Goal: Task Accomplishment & Management: Complete application form

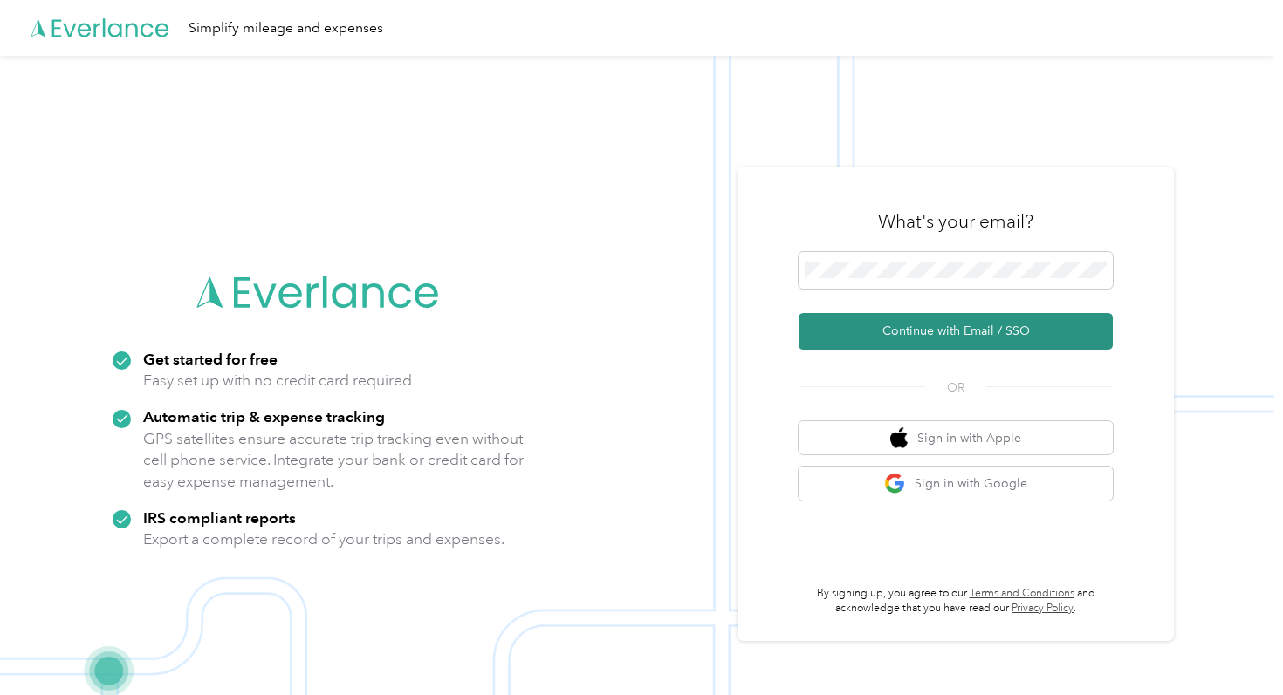
click at [916, 330] on button "Continue with Email / SSO" at bounding box center [955, 331] width 314 height 37
click at [987, 339] on button "Continue with Email / SSO" at bounding box center [955, 331] width 314 height 37
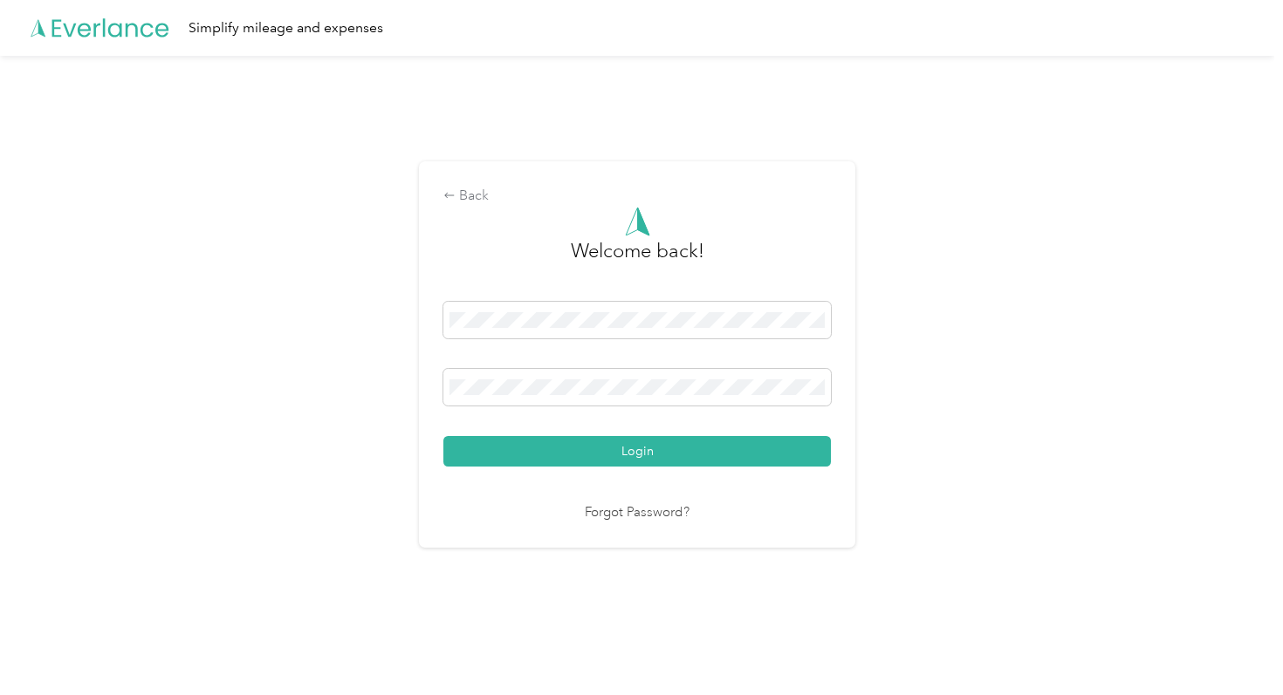
click at [620, 505] on link "Forgot Password?" at bounding box center [637, 513] width 105 height 20
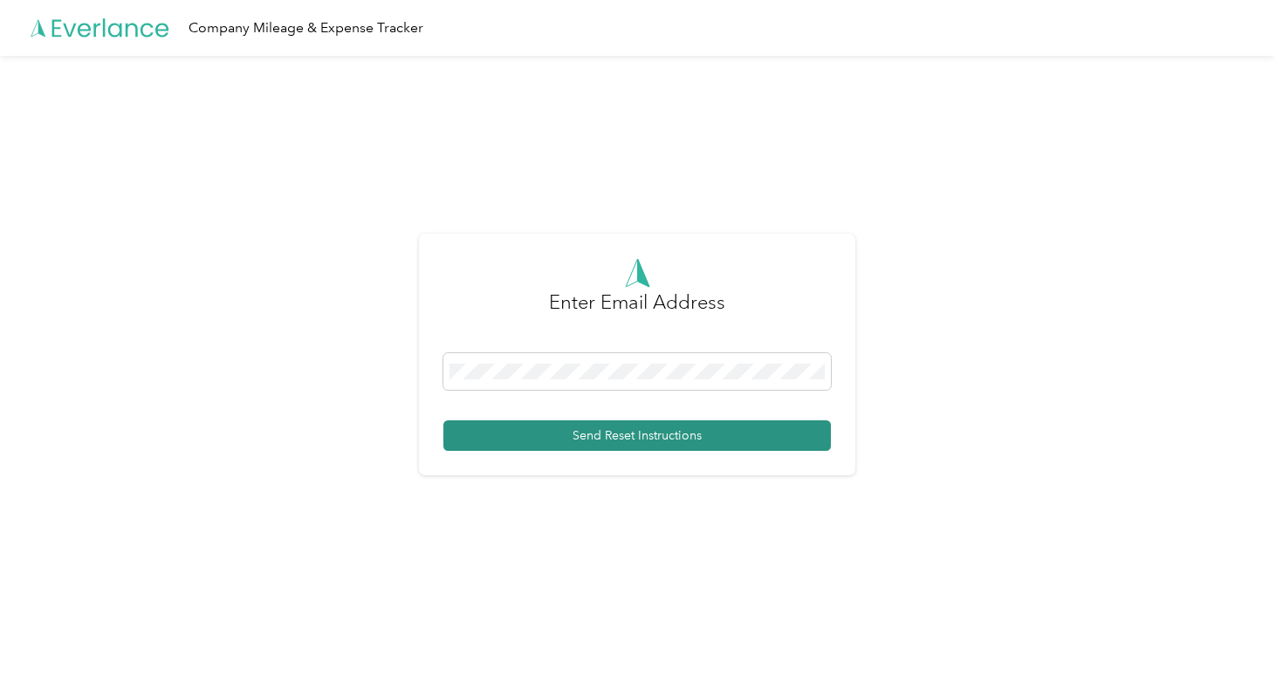
click at [621, 444] on button "Send Reset Instructions" at bounding box center [636, 436] width 387 height 31
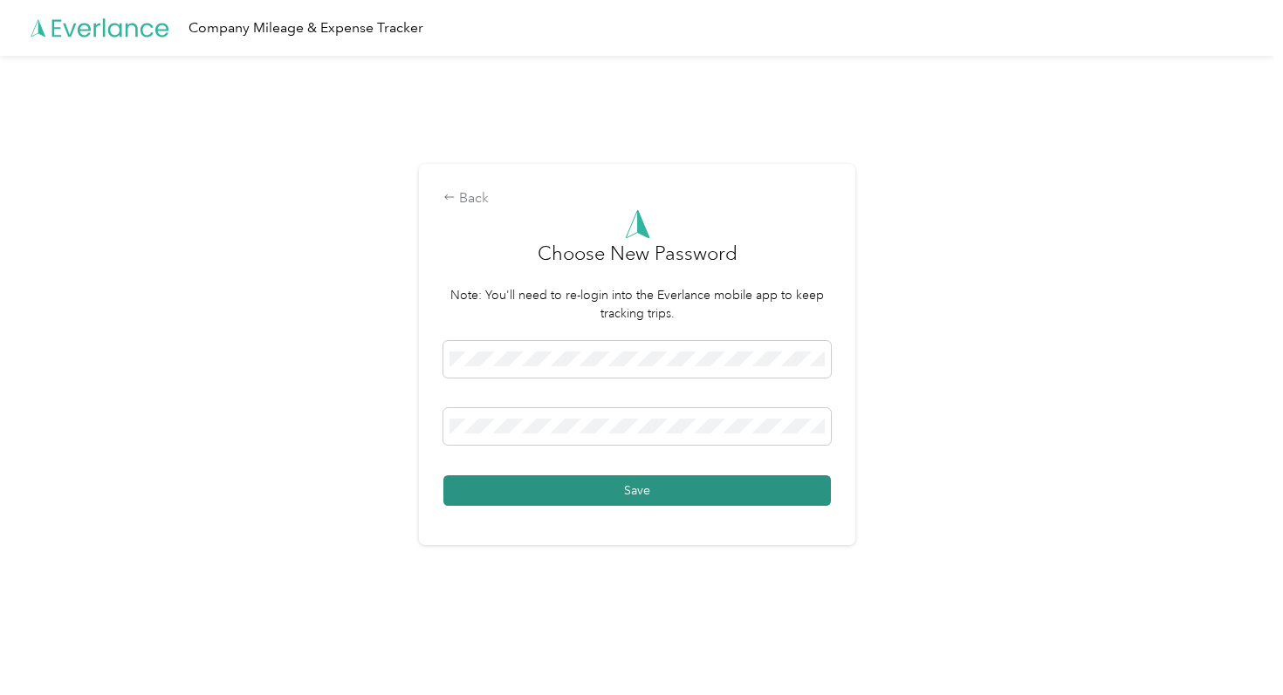
click at [639, 477] on button "Save" at bounding box center [636, 491] width 387 height 31
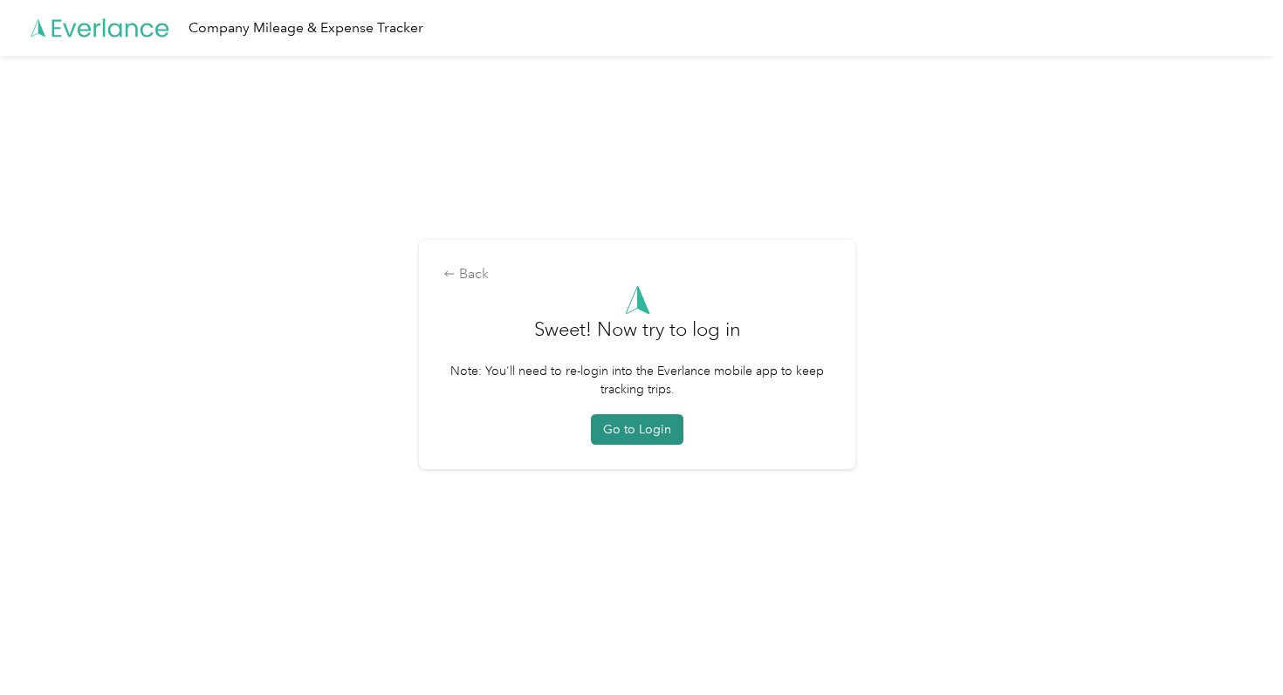
click at [647, 428] on button "Go to Login" at bounding box center [637, 429] width 92 height 31
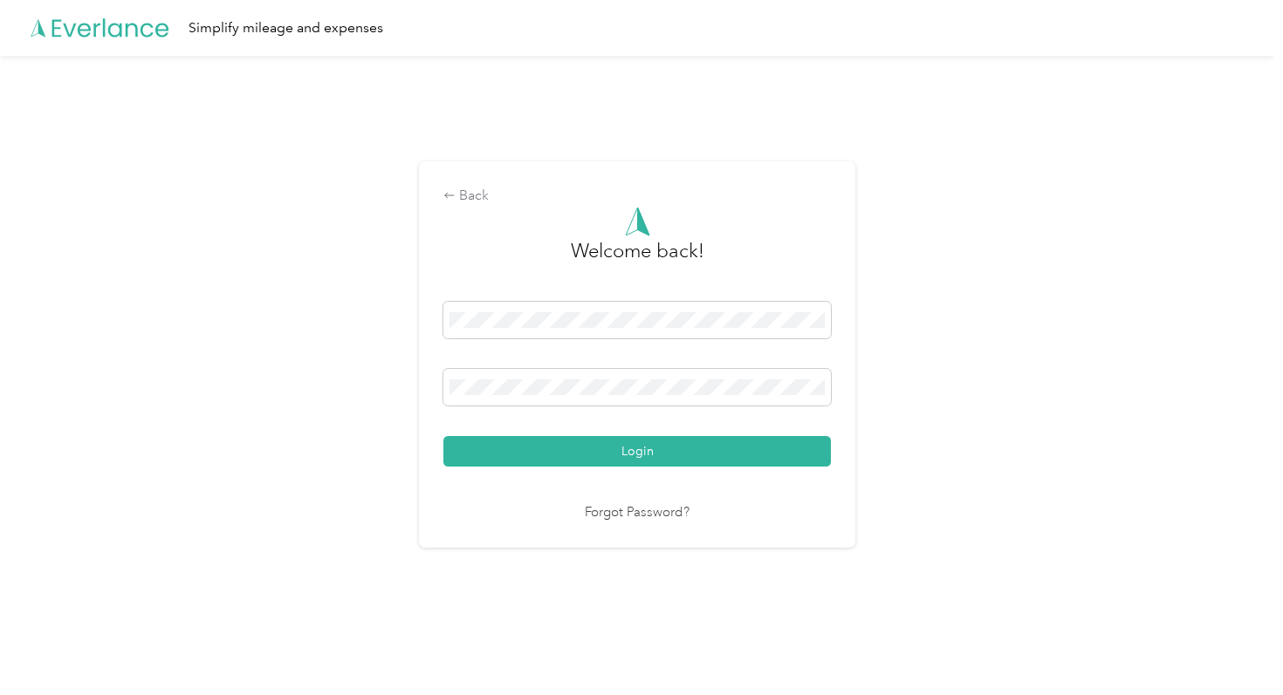
click at [612, 298] on form "Welcome back! Login" at bounding box center [636, 337] width 387 height 260
click at [613, 310] on span at bounding box center [636, 320] width 387 height 37
click at [619, 452] on button "Login" at bounding box center [636, 451] width 387 height 31
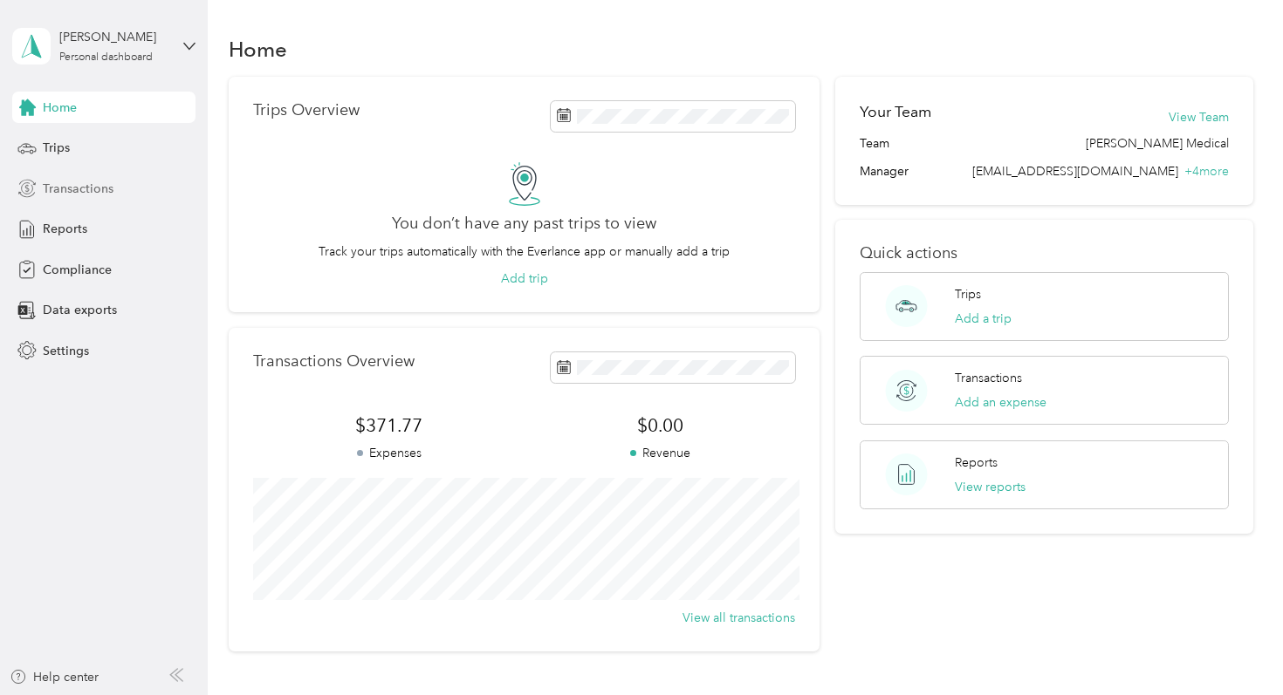
click at [92, 193] on span "Transactions" at bounding box center [78, 189] width 71 height 18
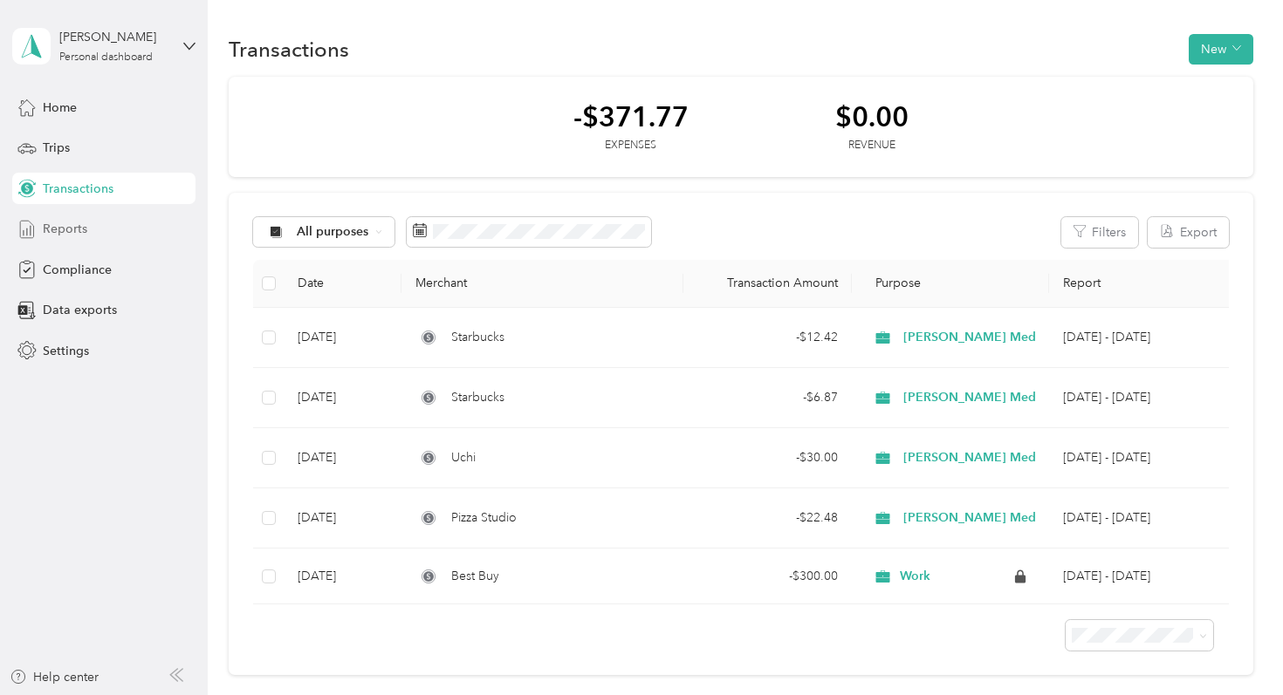
click at [80, 229] on span "Reports" at bounding box center [65, 229] width 44 height 18
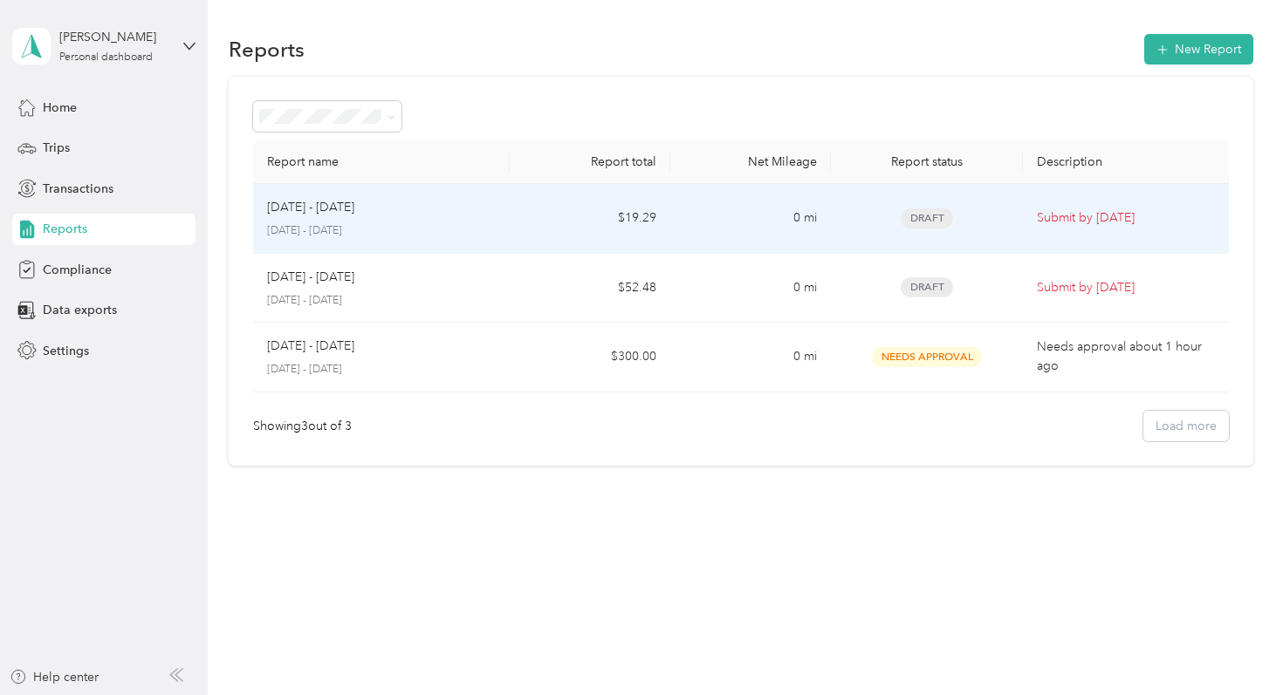
click at [501, 223] on td "Sep 1 - 30, 2025 September 1 - 30, 2025" at bounding box center [381, 219] width 257 height 70
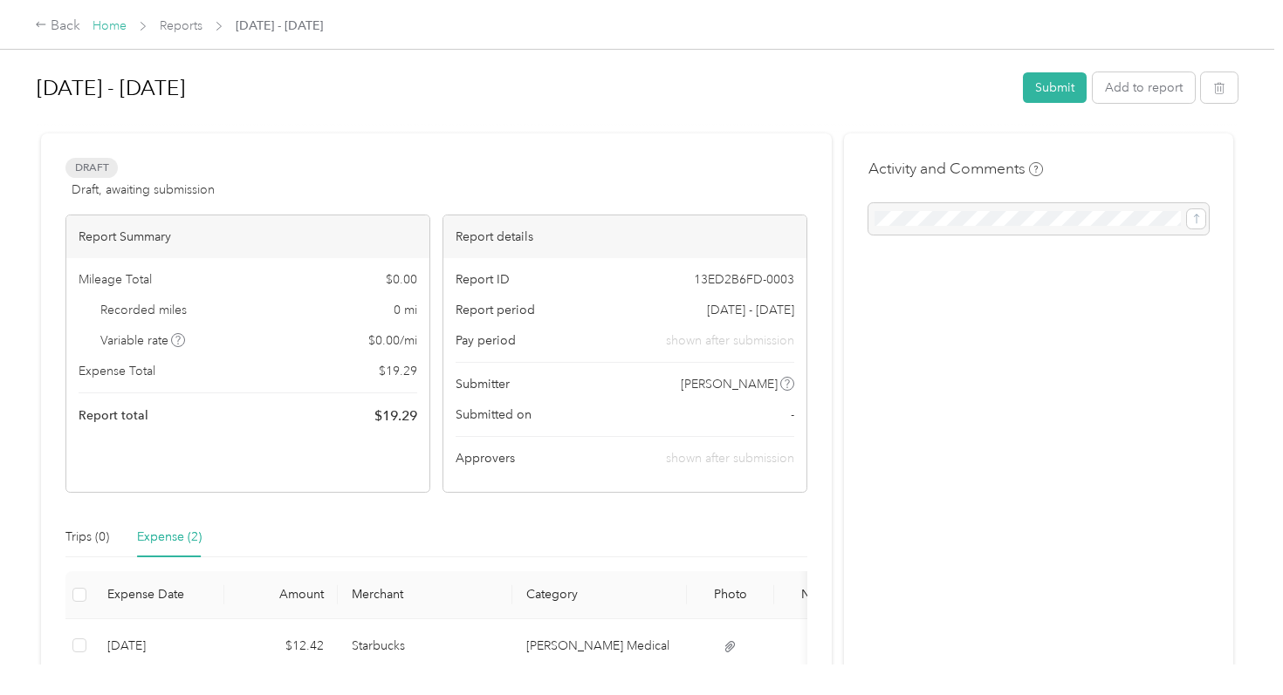
click at [114, 28] on link "Home" at bounding box center [109, 25] width 34 height 15
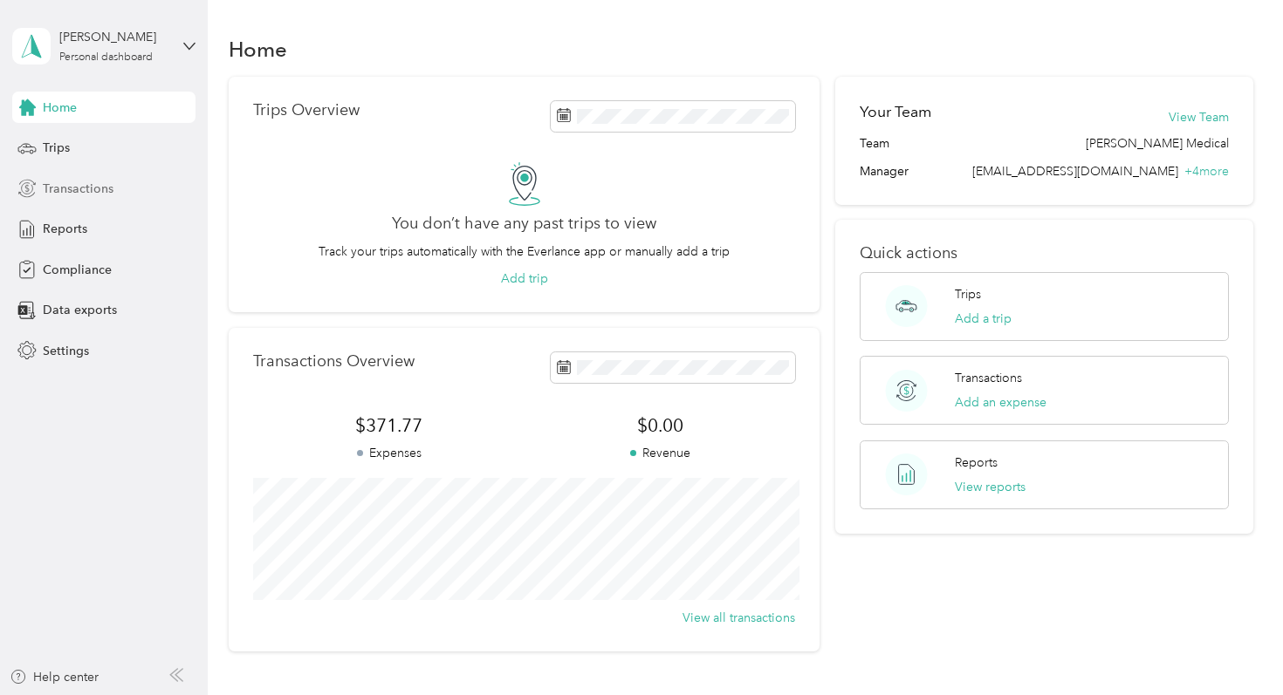
click at [99, 181] on span "Transactions" at bounding box center [78, 189] width 71 height 18
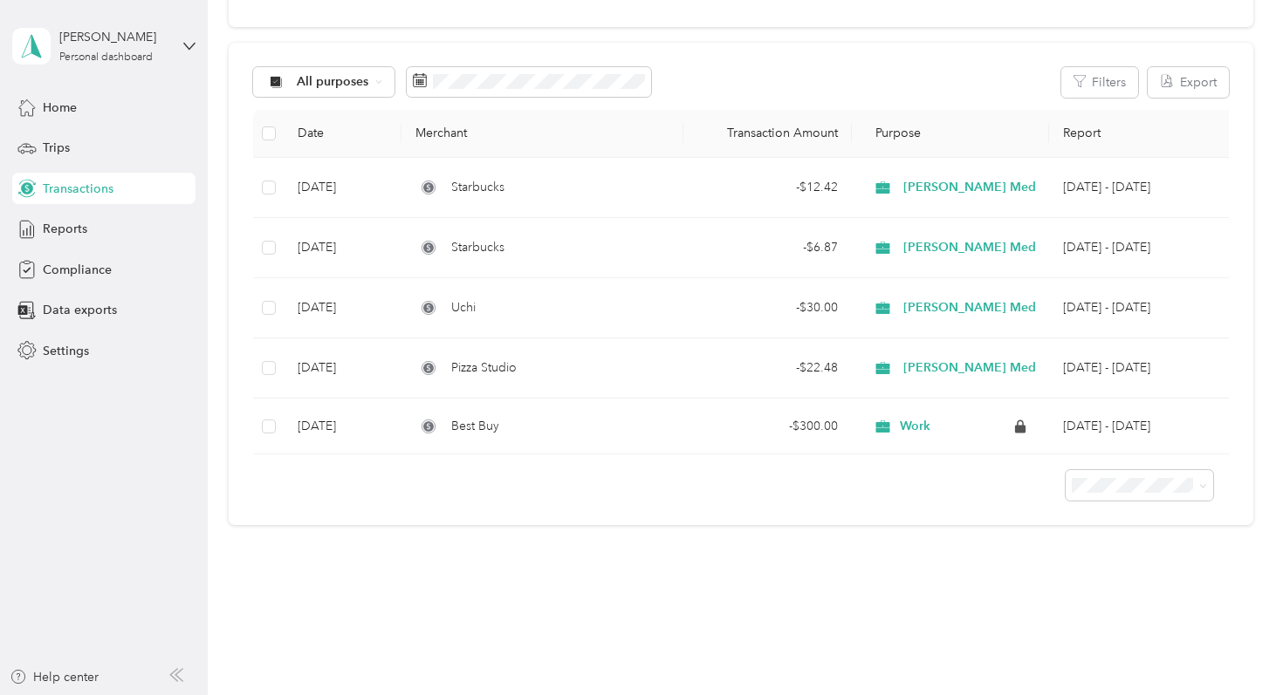
scroll to position [154, 0]
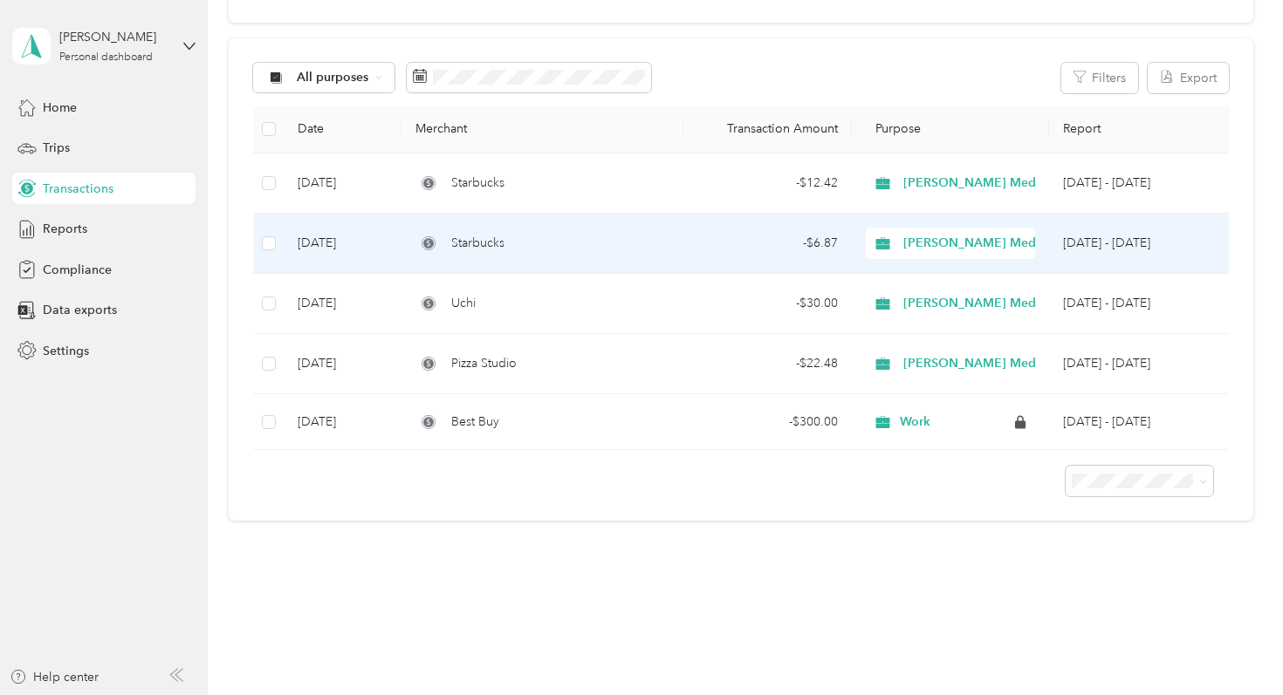
click at [333, 240] on td "Sep 3, 2025" at bounding box center [343, 244] width 118 height 60
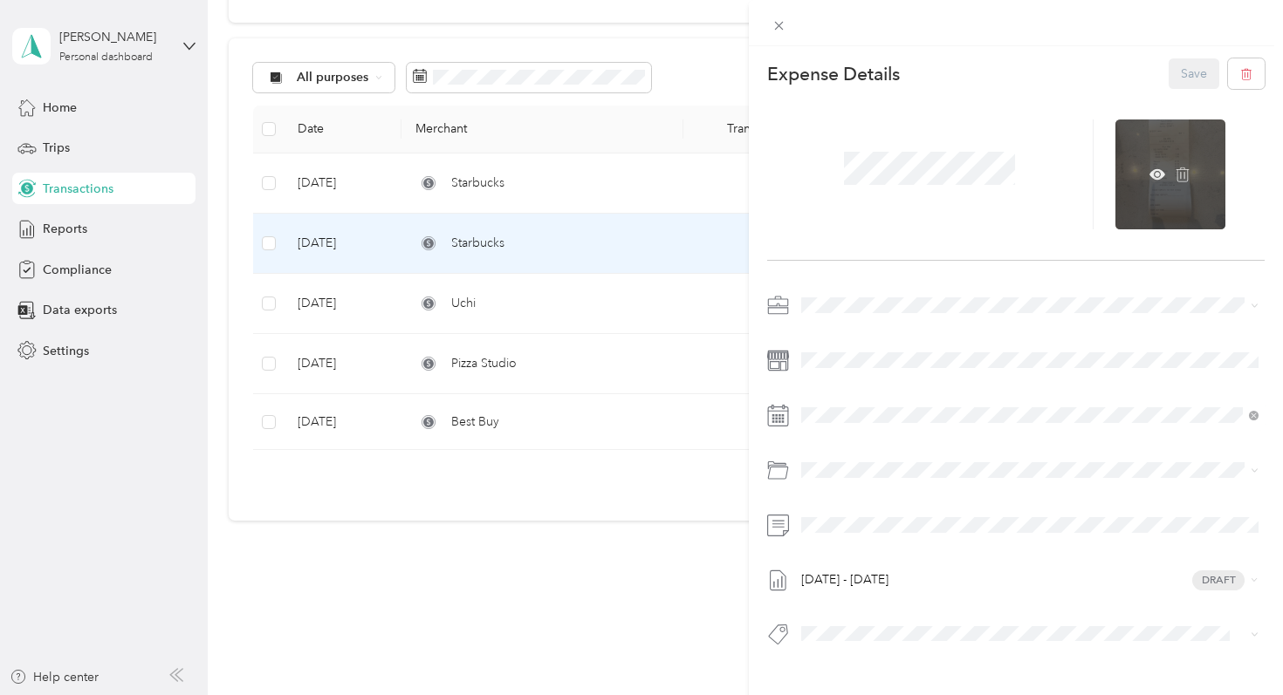
click at [1160, 188] on div at bounding box center [1170, 175] width 110 height 110
click at [1160, 201] on div at bounding box center [1170, 175] width 110 height 110
click at [1155, 176] on icon at bounding box center [1156, 174] width 5 height 5
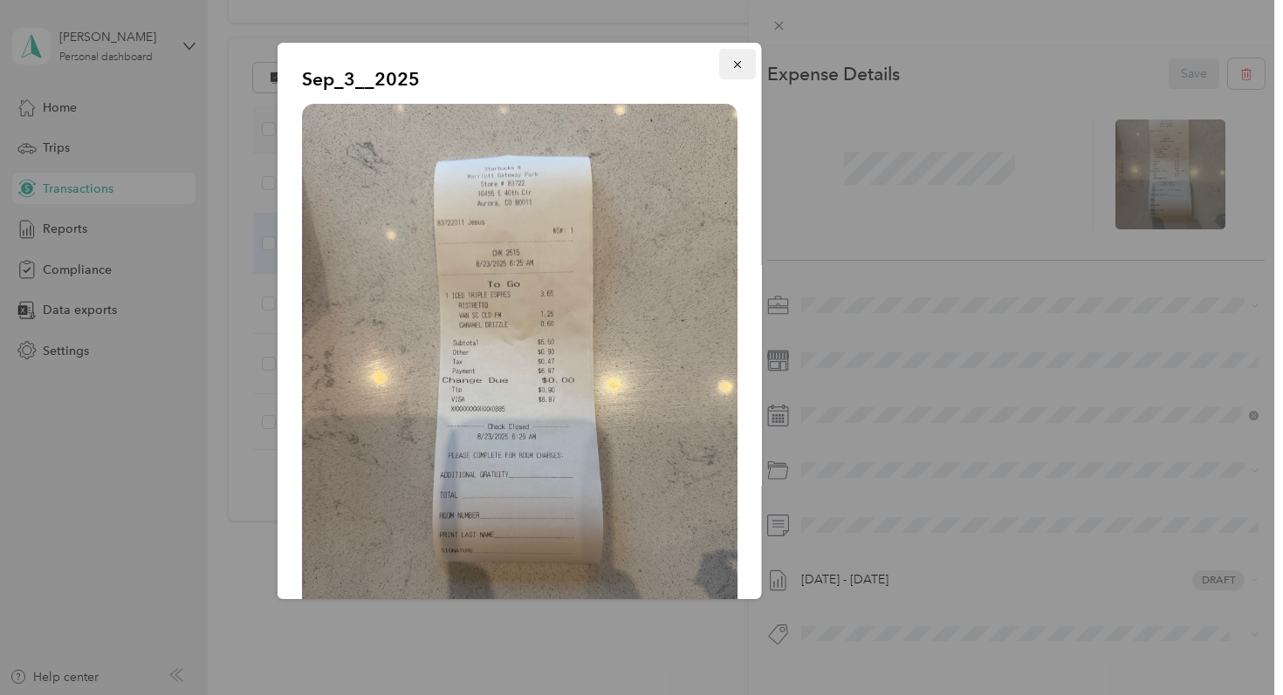
click at [742, 68] on icon "button" at bounding box center [737, 64] width 12 height 12
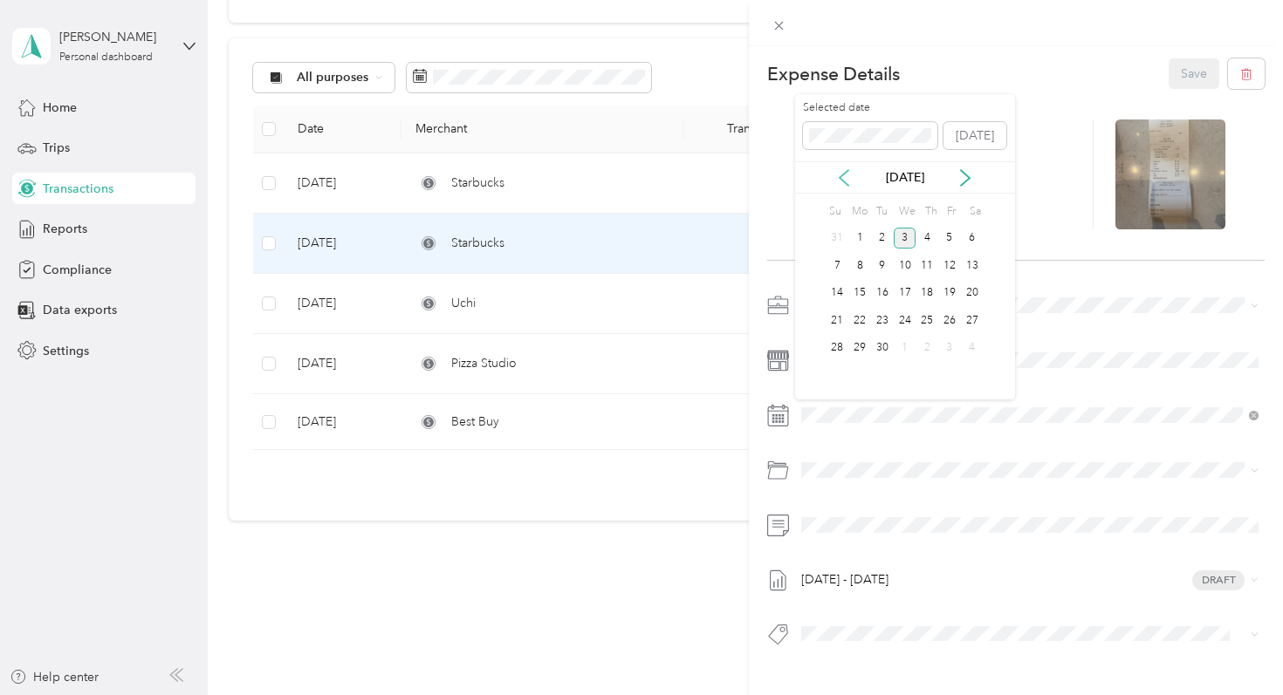
click at [848, 181] on icon at bounding box center [843, 177] width 17 height 17
click at [973, 324] on div "23" at bounding box center [972, 321] width 23 height 22
click at [1187, 65] on button "Save" at bounding box center [1193, 73] width 51 height 31
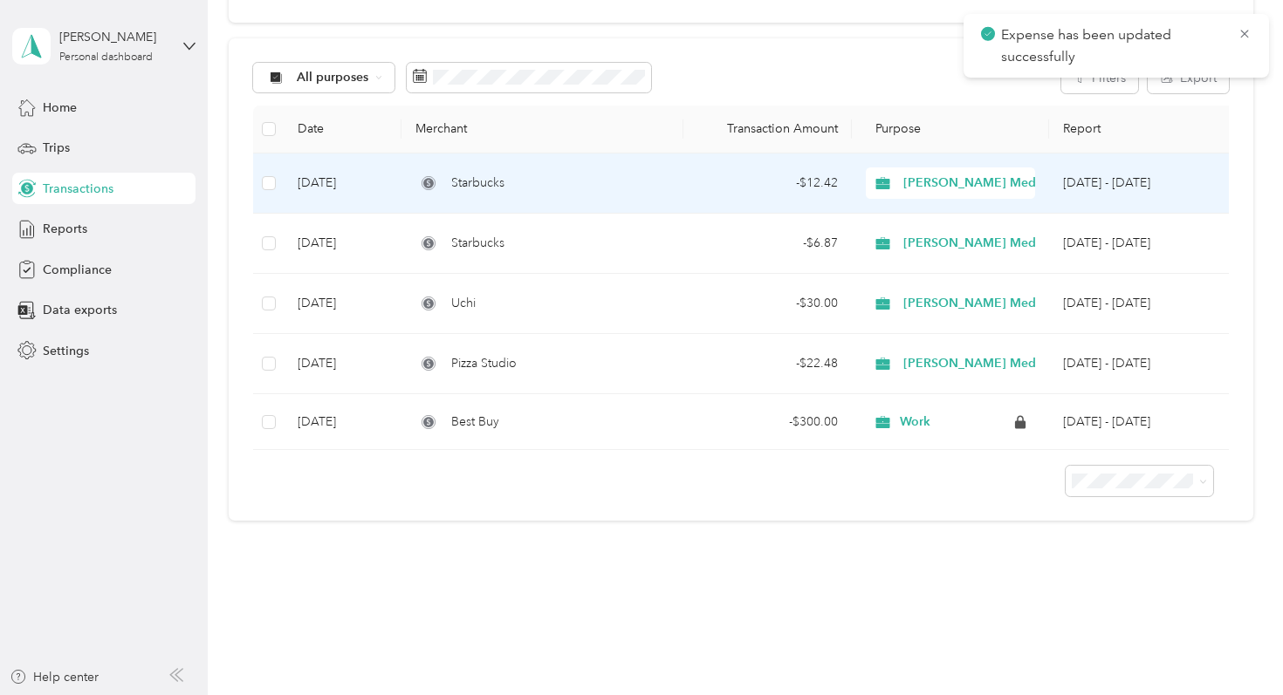
click at [342, 180] on td "Sep 3, 2025" at bounding box center [343, 184] width 118 height 60
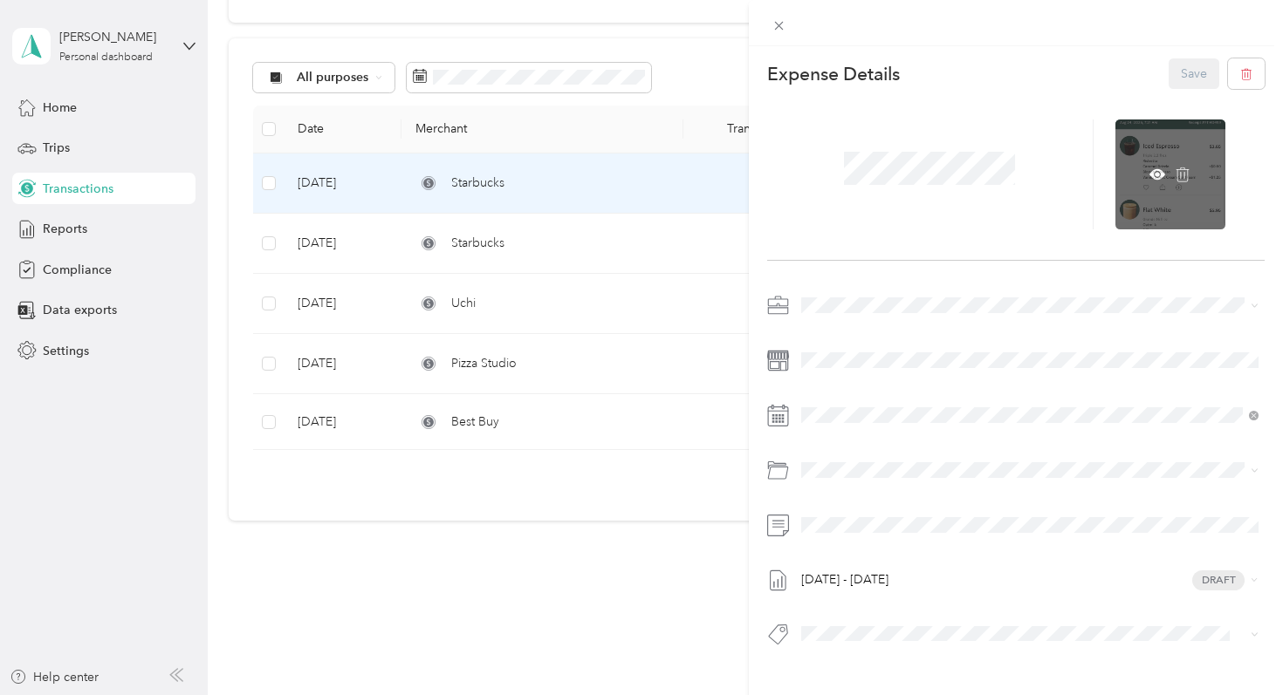
click at [1151, 158] on div at bounding box center [1170, 175] width 110 height 110
click at [1161, 180] on icon at bounding box center [1157, 175] width 16 height 16
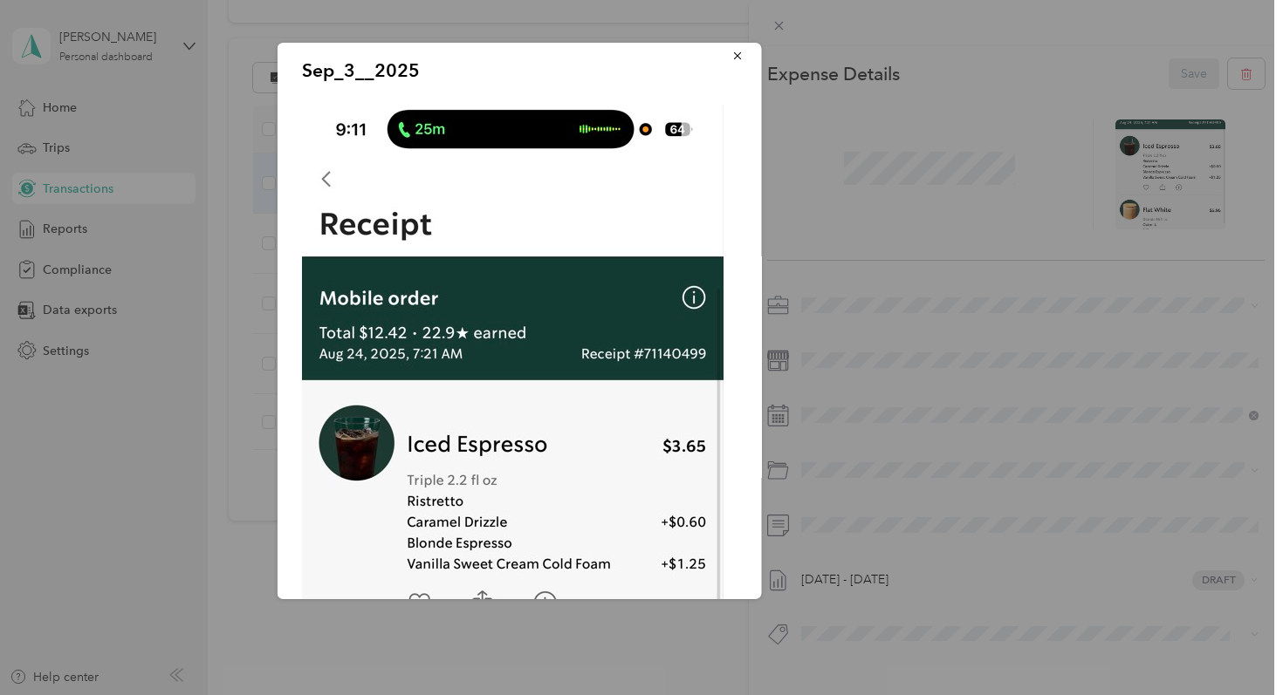
scroll to position [10, 0]
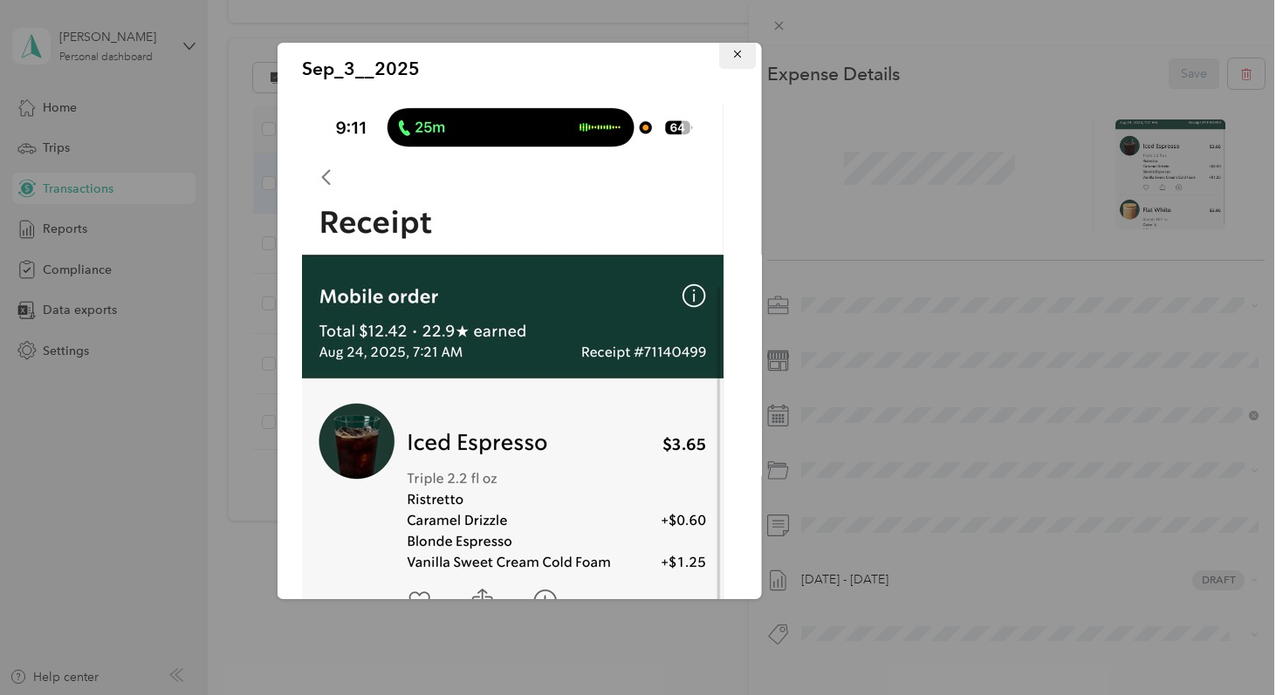
click at [740, 46] on span "button" at bounding box center [737, 53] width 12 height 15
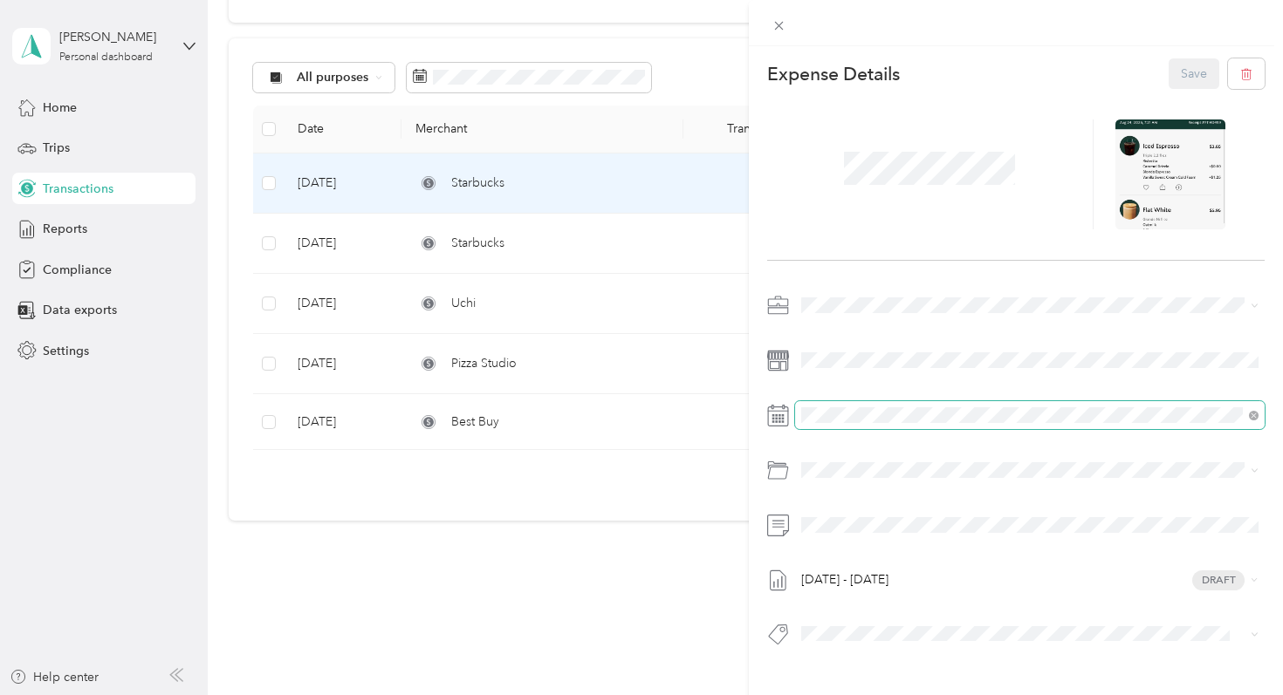
click at [844, 427] on span at bounding box center [1030, 415] width 470 height 28
click at [914, 404] on span at bounding box center [1030, 415] width 470 height 28
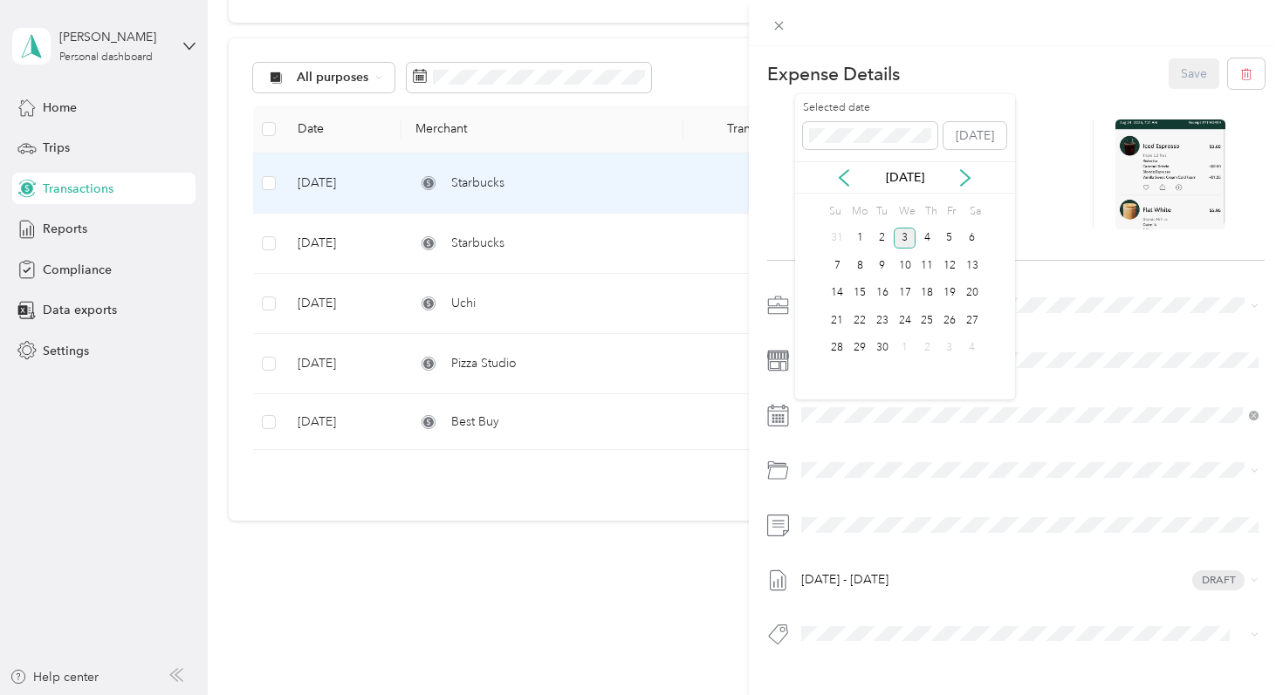
click at [844, 187] on div "Sep 2025" at bounding box center [905, 177] width 220 height 32
click at [842, 176] on icon at bounding box center [843, 177] width 17 height 17
click at [843, 349] on div "24" at bounding box center [837, 349] width 23 height 22
click at [1172, 82] on button "Save" at bounding box center [1193, 73] width 51 height 31
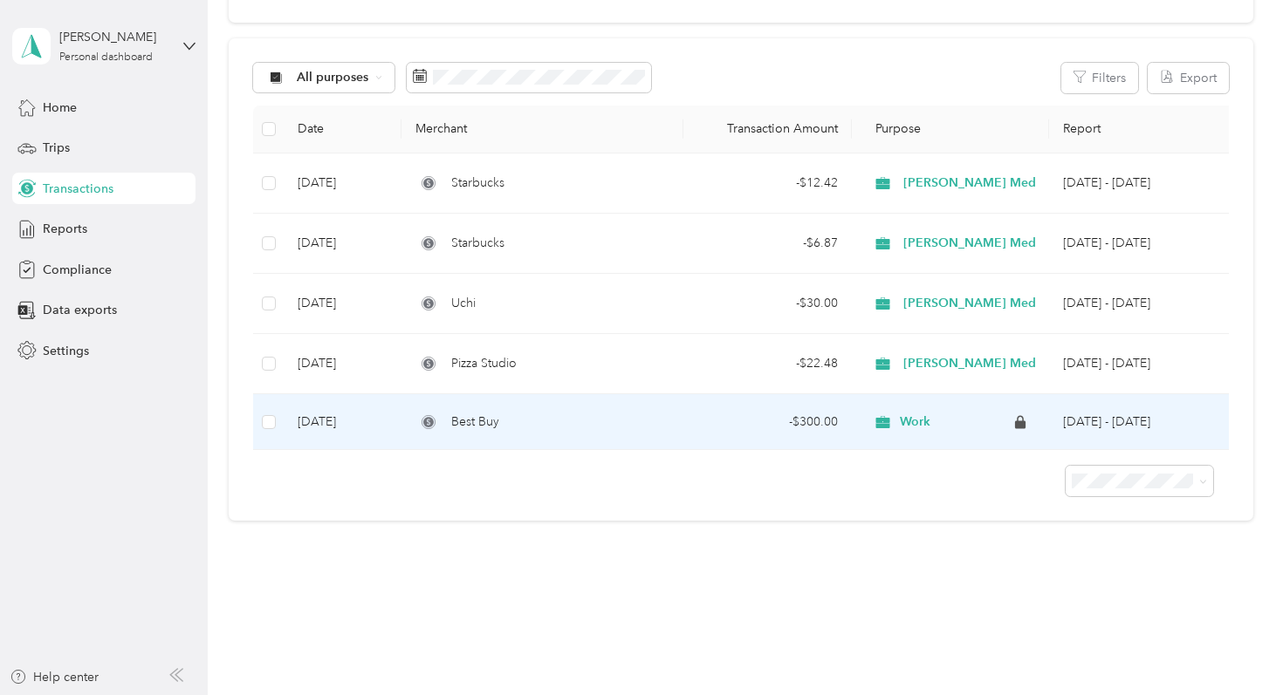
click at [907, 421] on span "Work" at bounding box center [915, 422] width 31 height 16
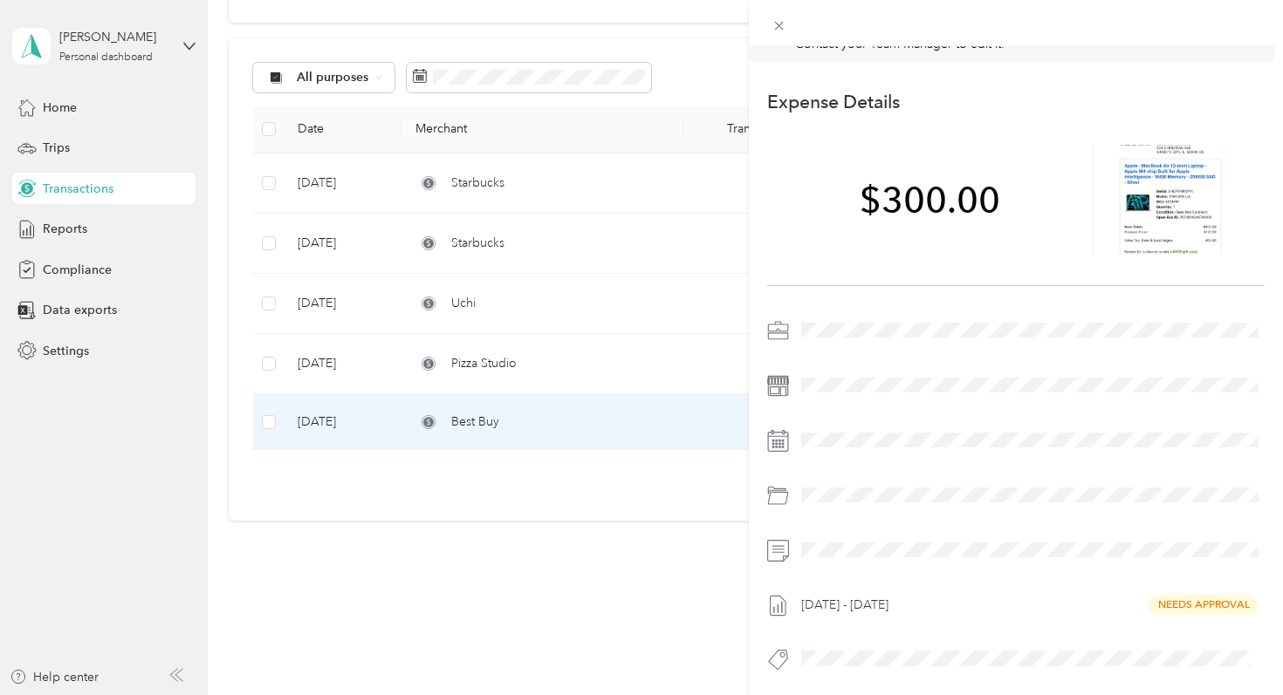
scroll to position [42, 0]
click at [832, 329] on div at bounding box center [1030, 328] width 470 height 28
click at [787, 26] on span at bounding box center [779, 25] width 24 height 24
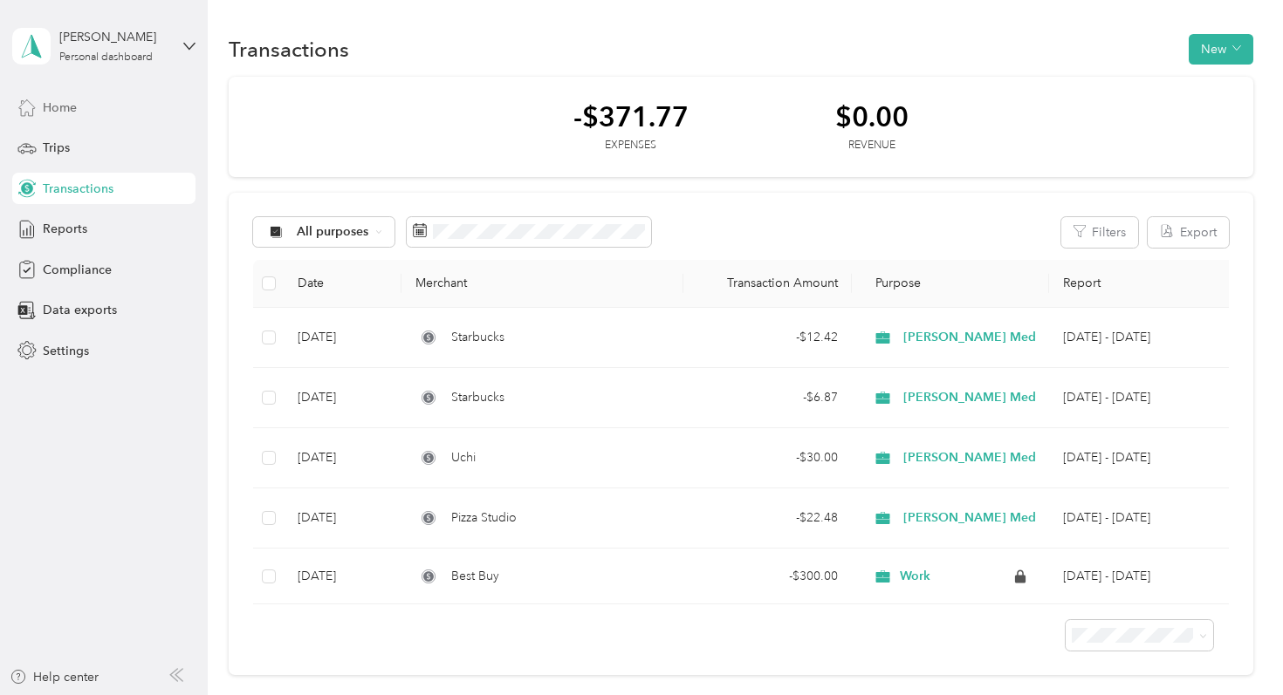
click at [60, 102] on span "Home" at bounding box center [60, 108] width 34 height 18
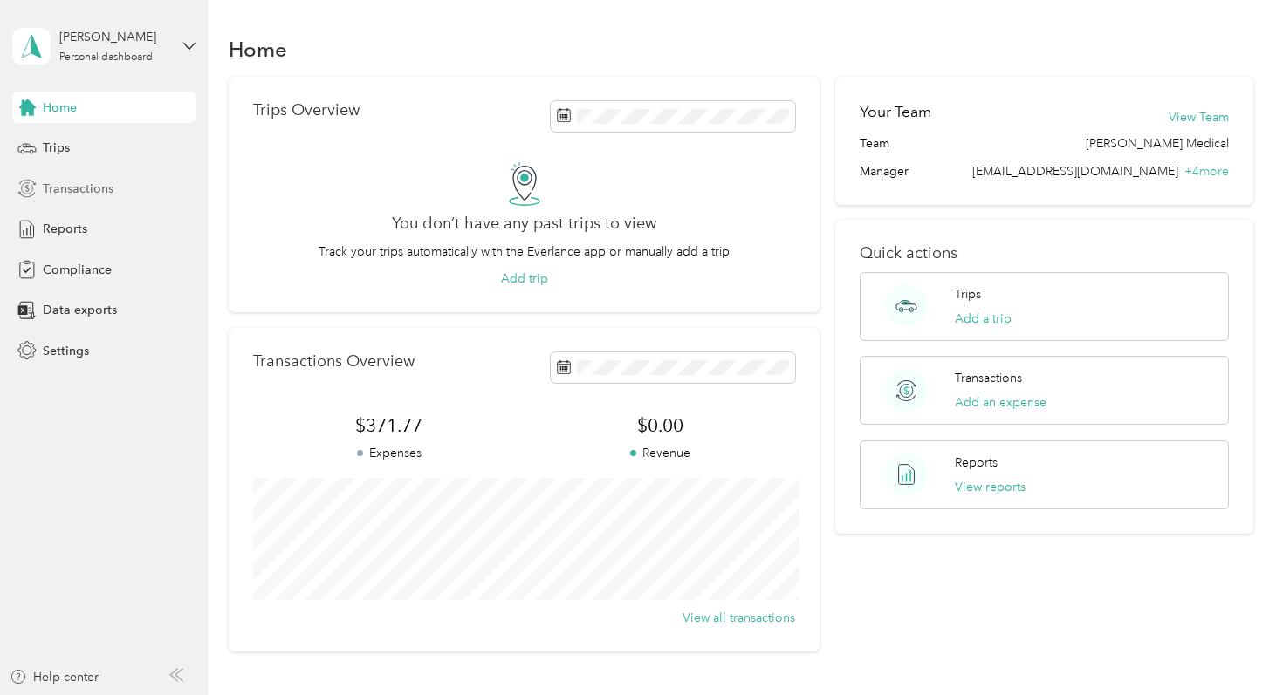
click at [82, 183] on span "Transactions" at bounding box center [78, 189] width 71 height 18
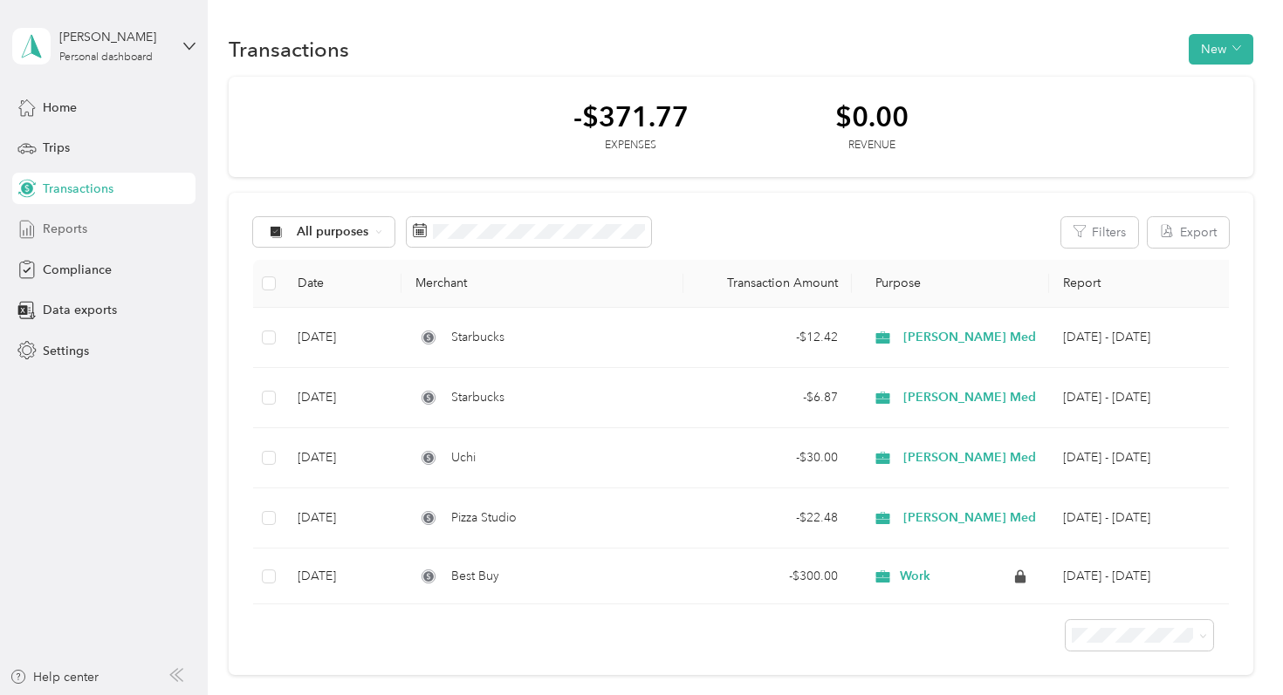
click at [75, 235] on span "Reports" at bounding box center [65, 229] width 44 height 18
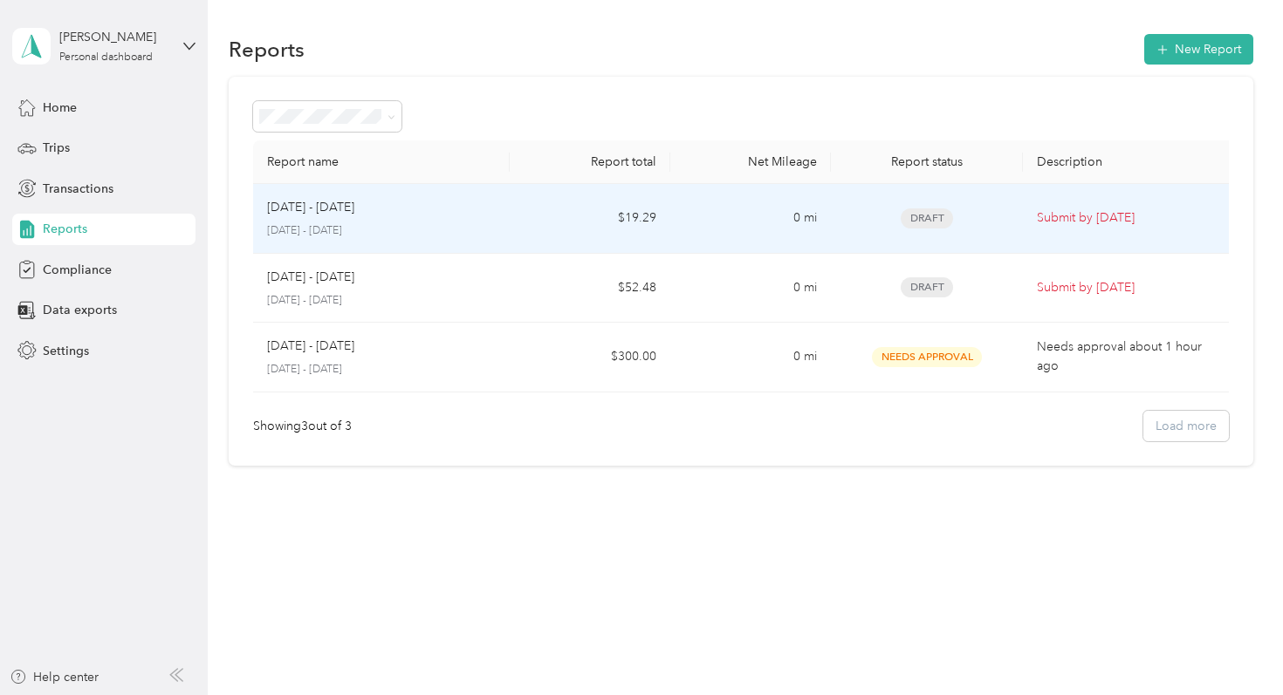
click at [362, 242] on td "Sep 1 - 30, 2025 September 1 - 30, 2025" at bounding box center [381, 219] width 257 height 70
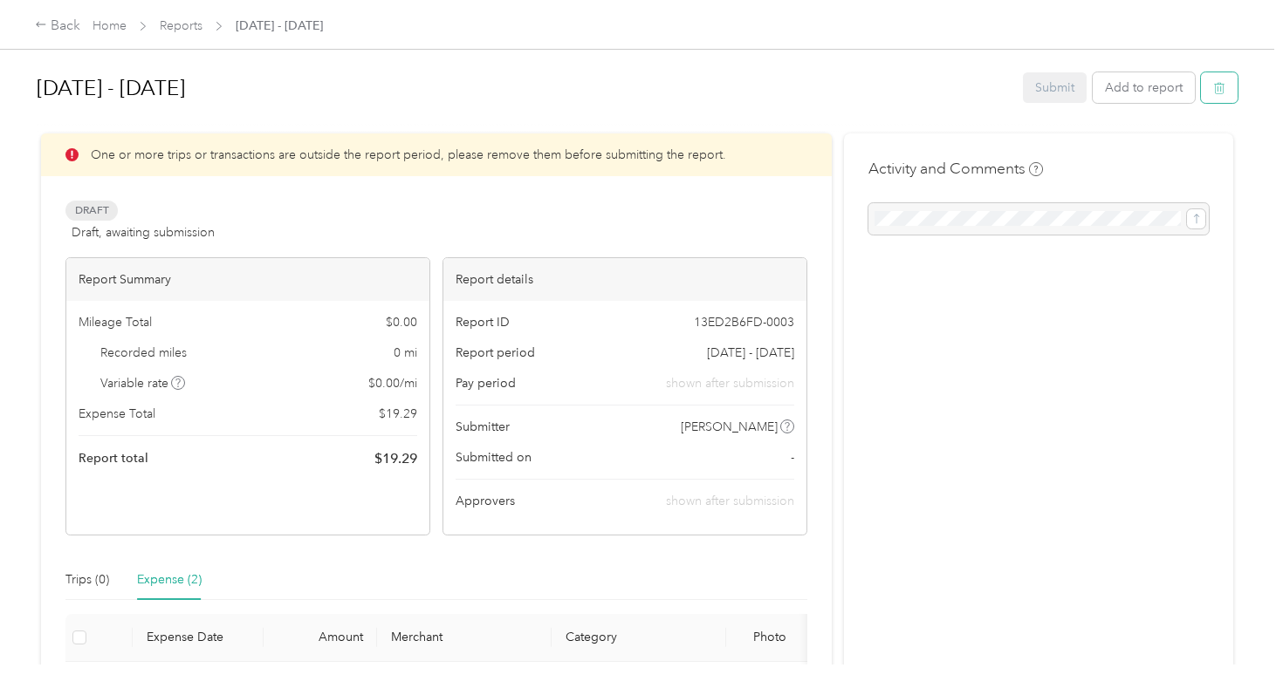
click at [1237, 88] on button "button" at bounding box center [1219, 87] width 37 height 31
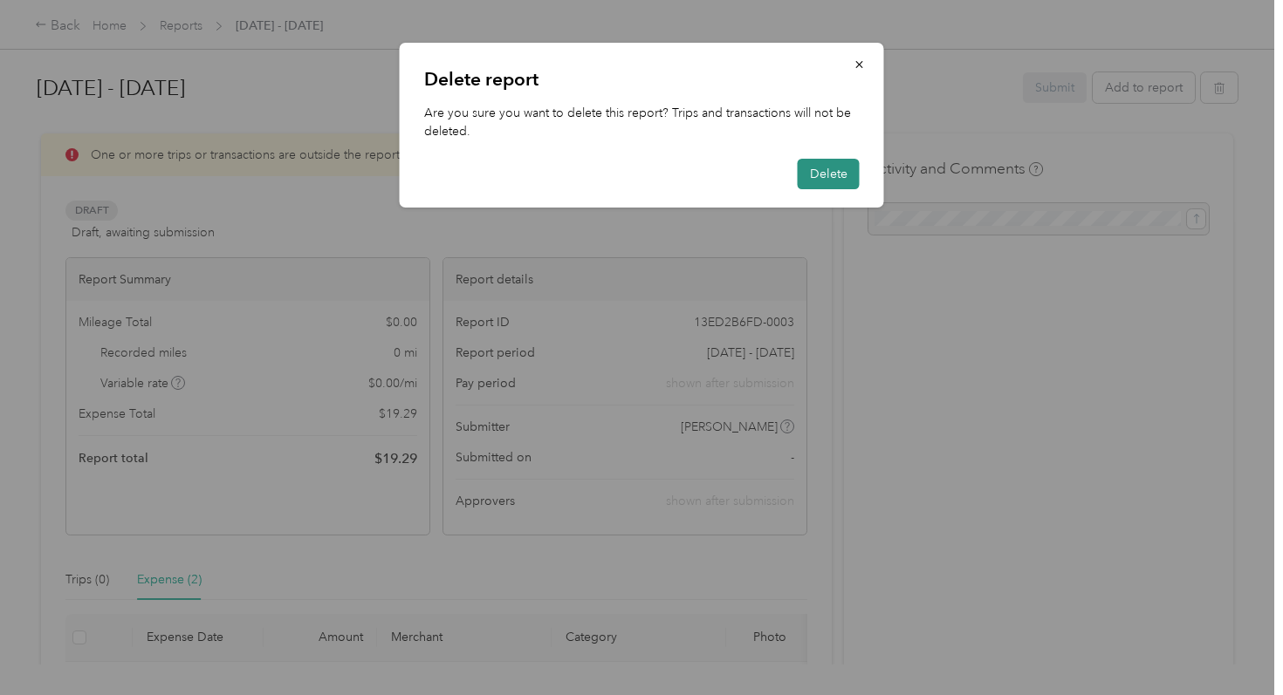
click at [822, 188] on button "Delete" at bounding box center [828, 174] width 62 height 31
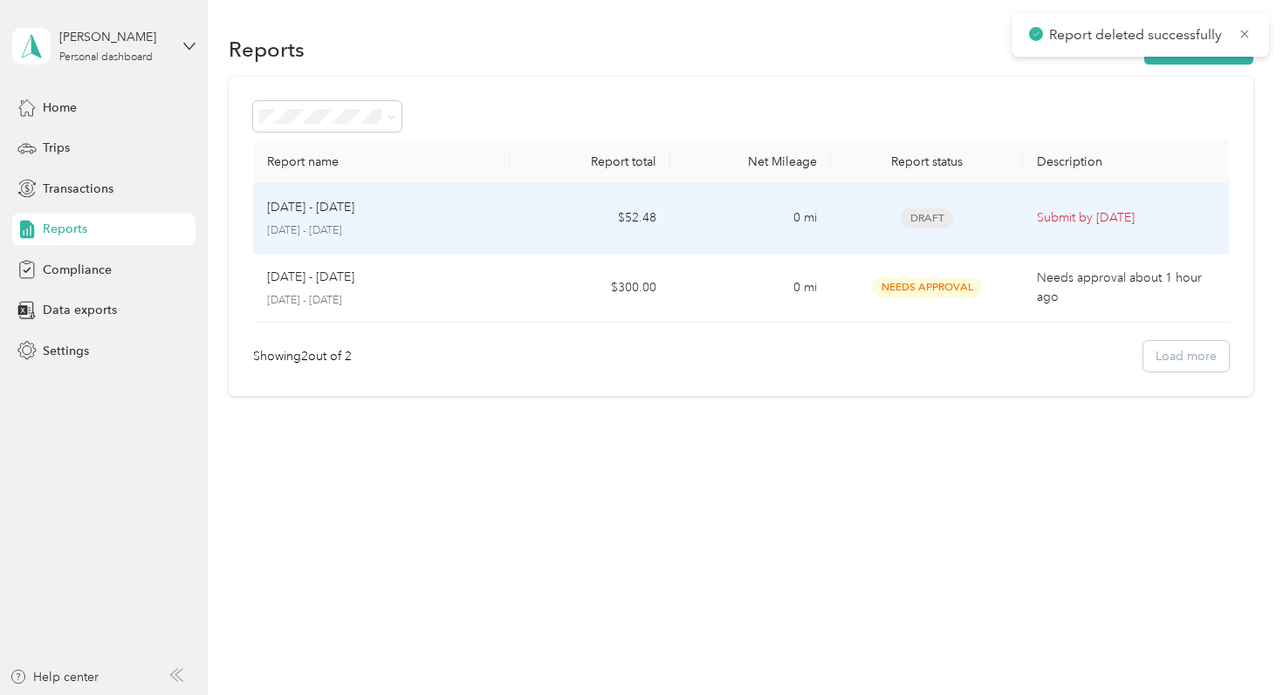
click at [1006, 213] on div "Draft" at bounding box center [927, 219] width 165 height 20
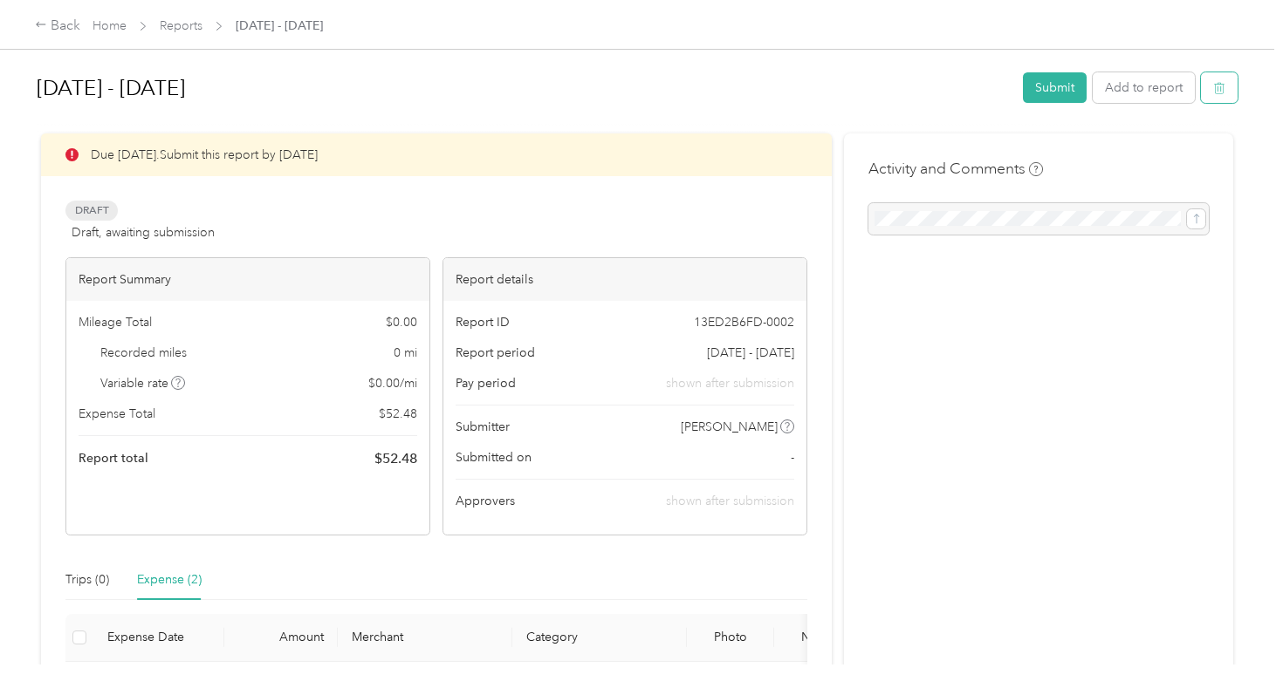
click at [1215, 86] on button "button" at bounding box center [1219, 87] width 37 height 31
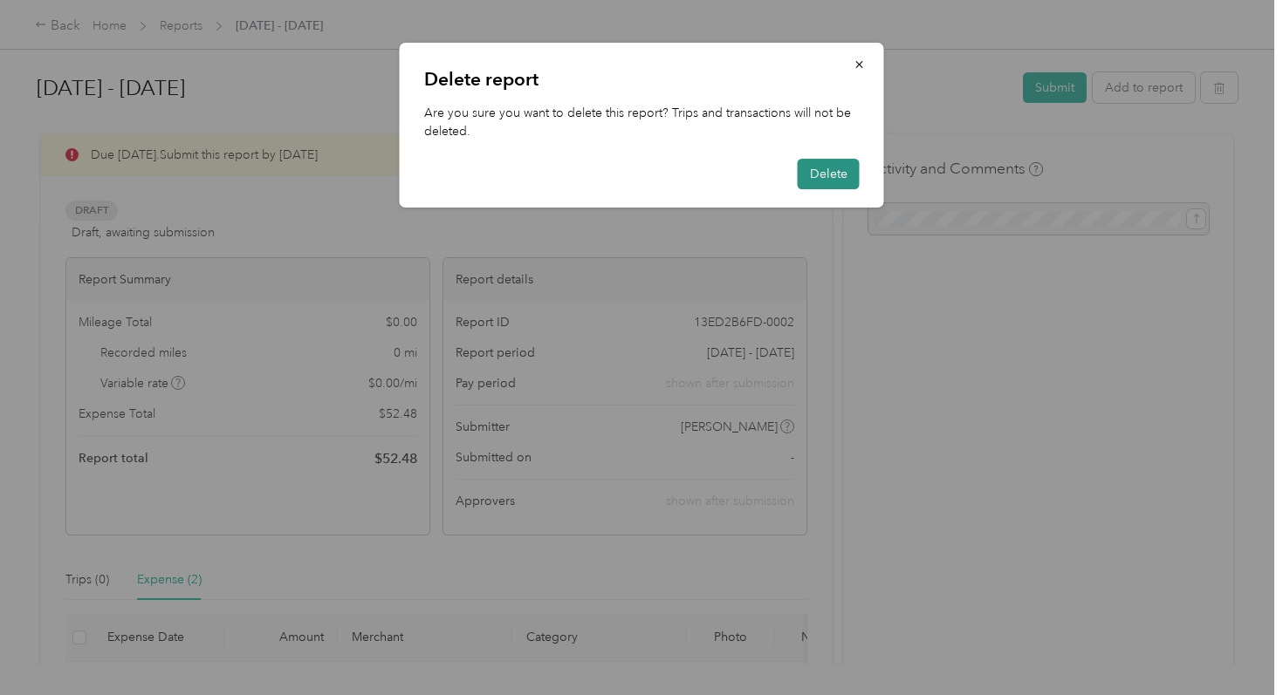
click at [818, 174] on button "Delete" at bounding box center [828, 174] width 62 height 31
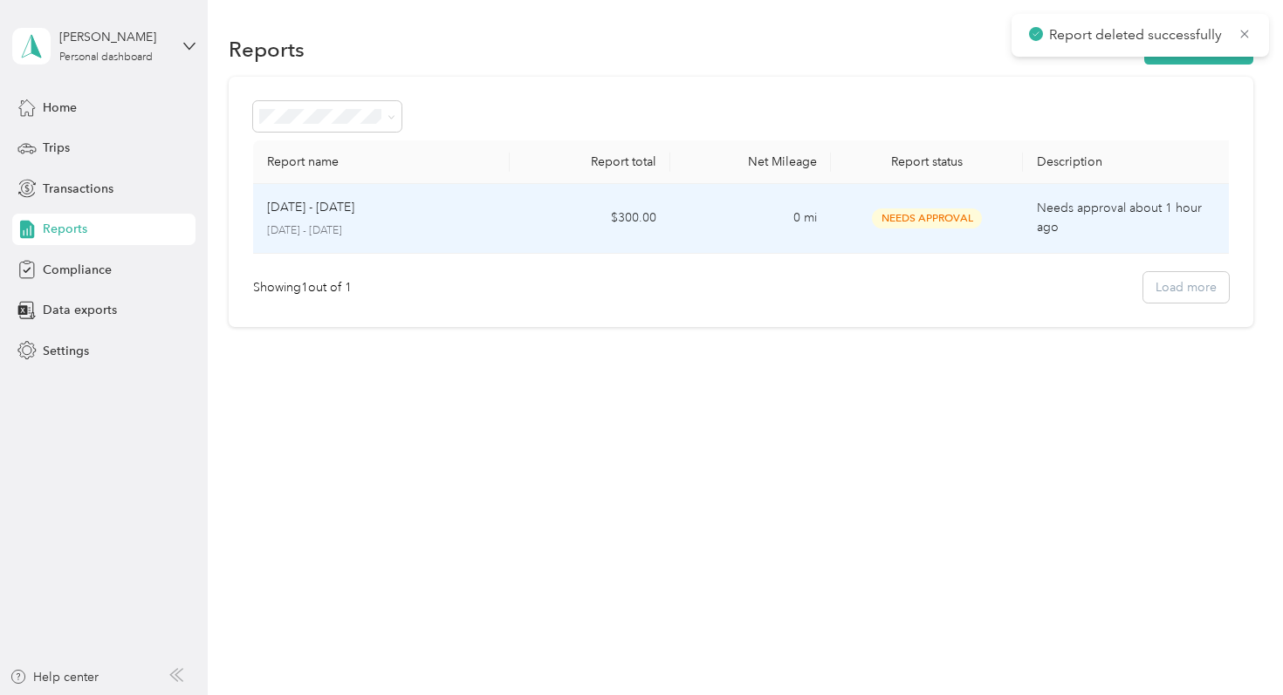
click at [1037, 228] on p "Needs approval about 1 hour ago" at bounding box center [1130, 218] width 186 height 38
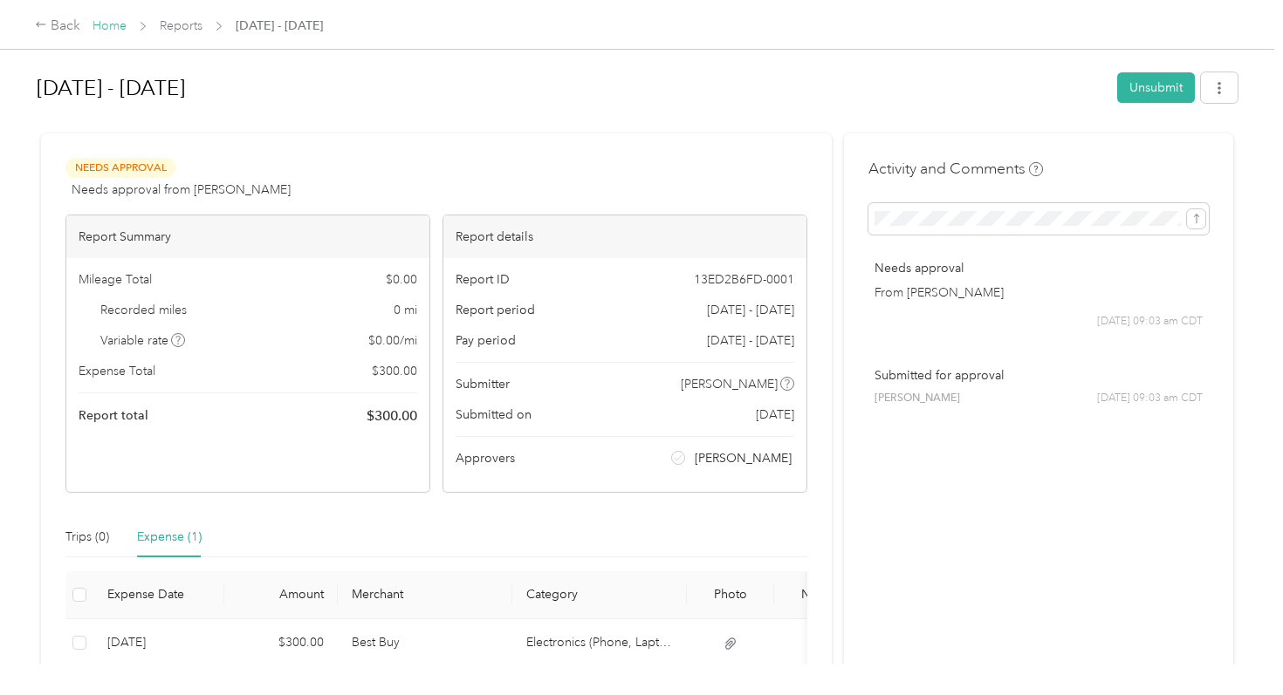
click at [112, 31] on link "Home" at bounding box center [109, 25] width 34 height 15
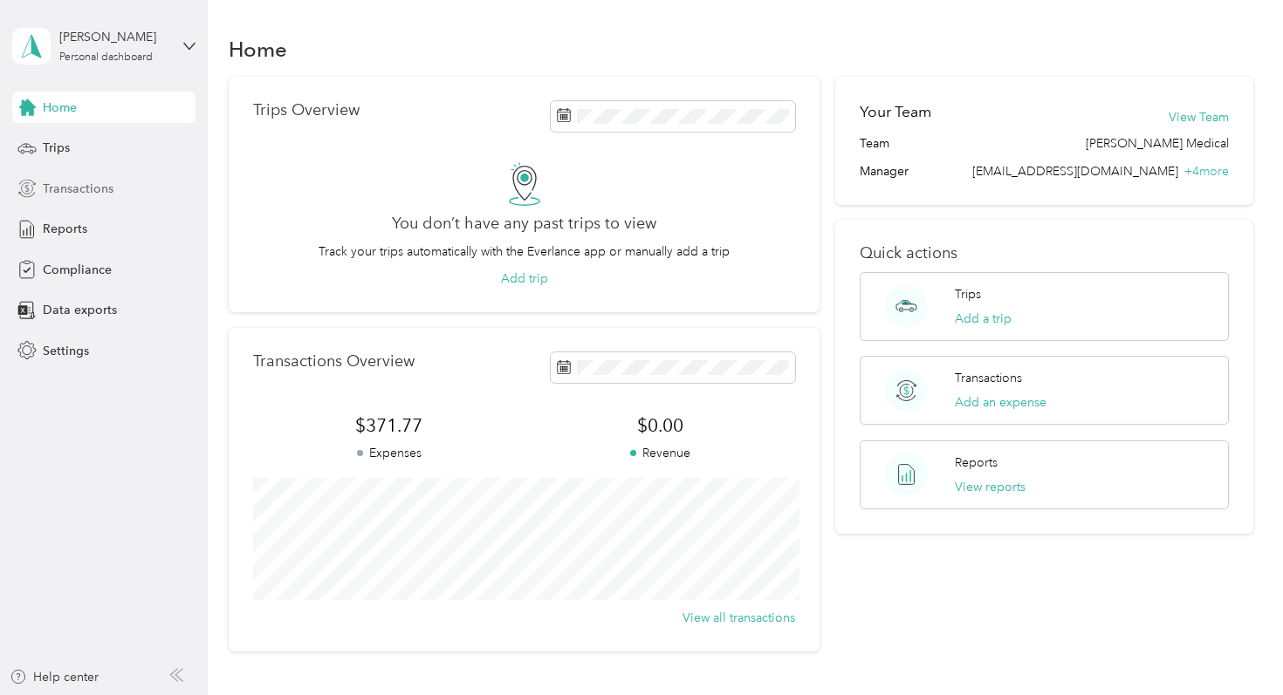
click at [87, 201] on div "Transactions" at bounding box center [103, 188] width 183 height 31
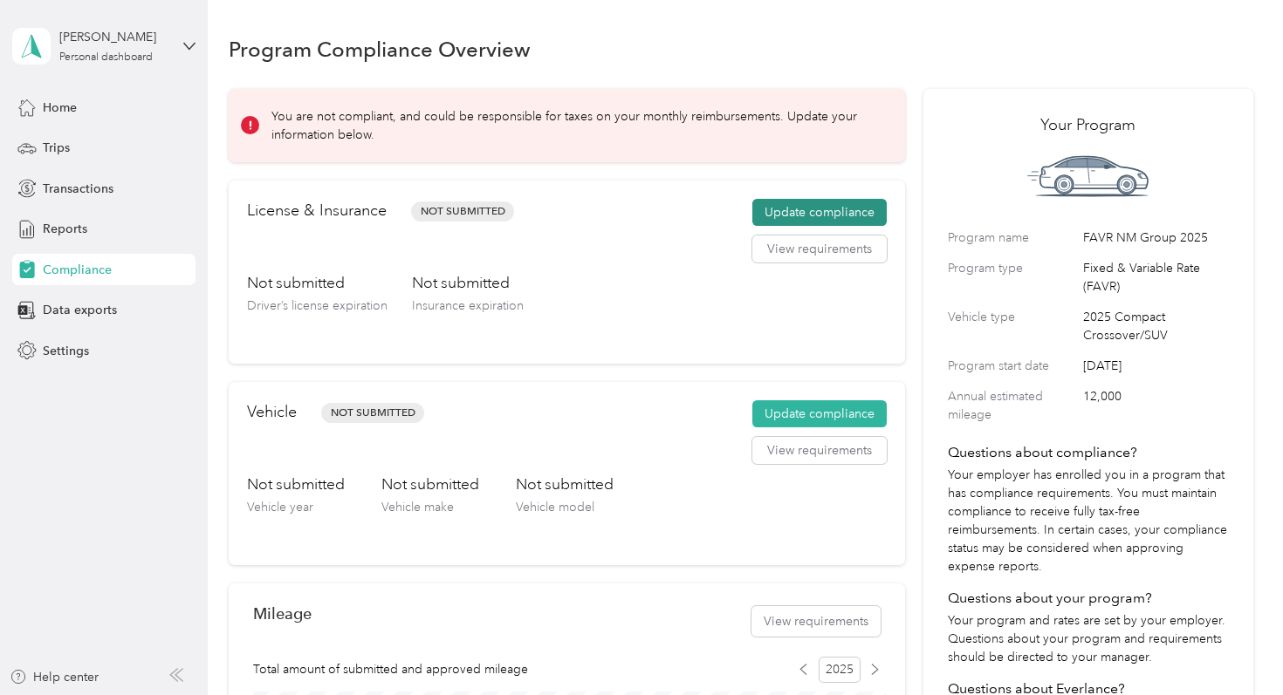
click at [837, 213] on button "Update compliance" at bounding box center [819, 213] width 134 height 28
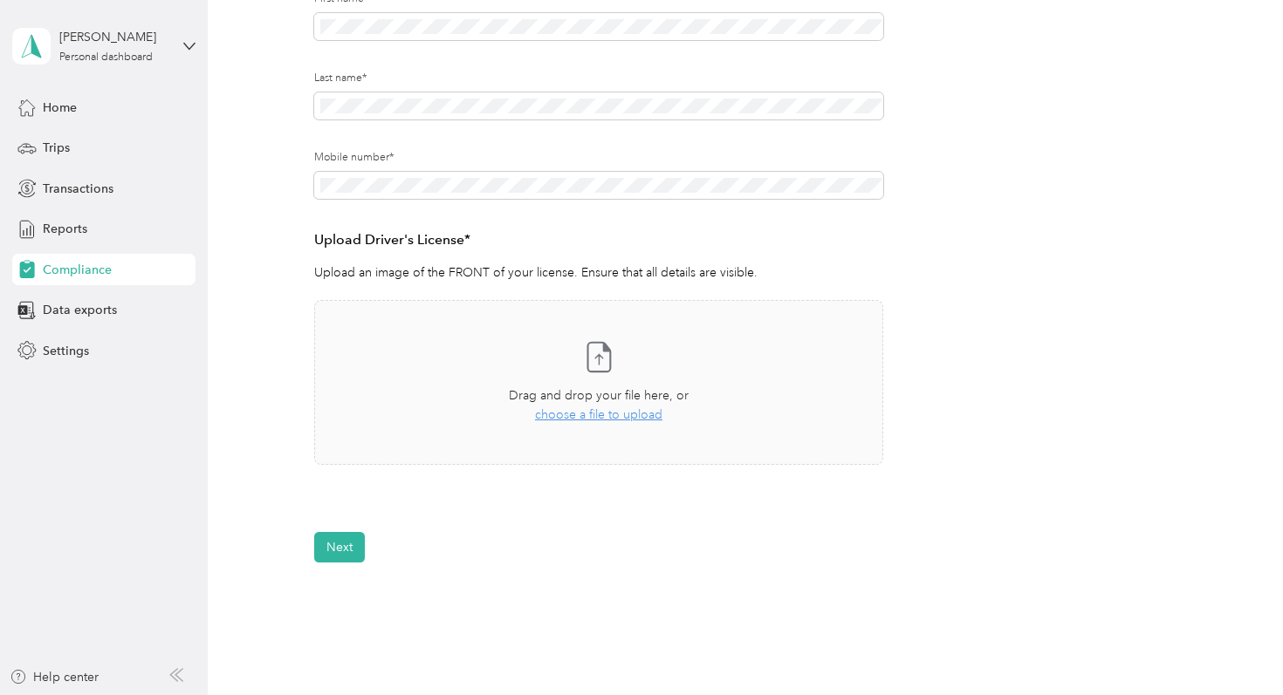
scroll to position [284, 0]
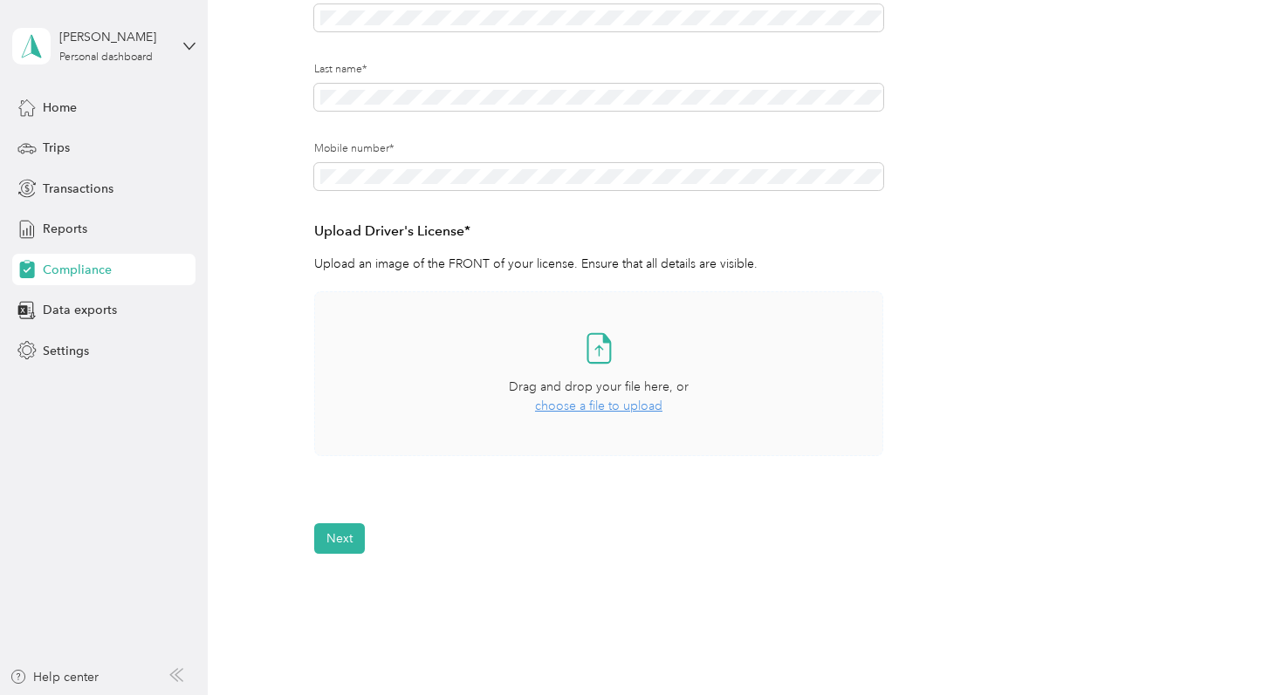
click at [596, 406] on span "choose a file to upload" at bounding box center [598, 406] width 127 height 15
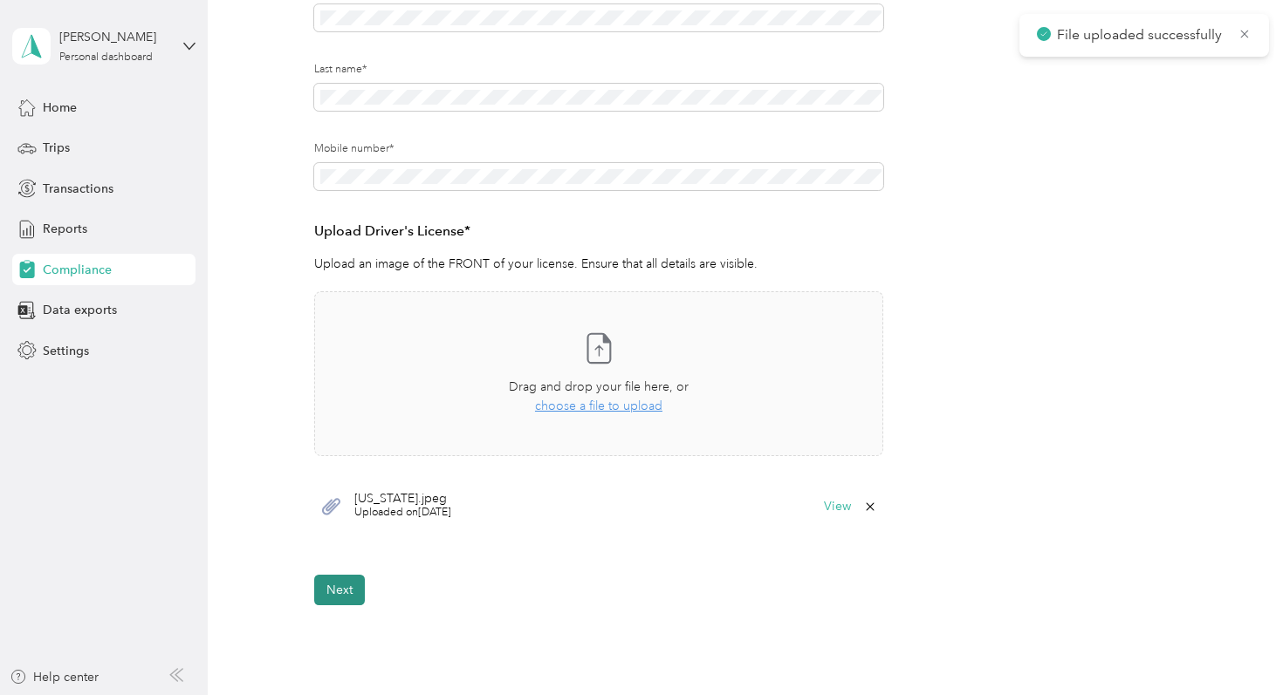
click at [336, 592] on button "Next" at bounding box center [339, 590] width 51 height 31
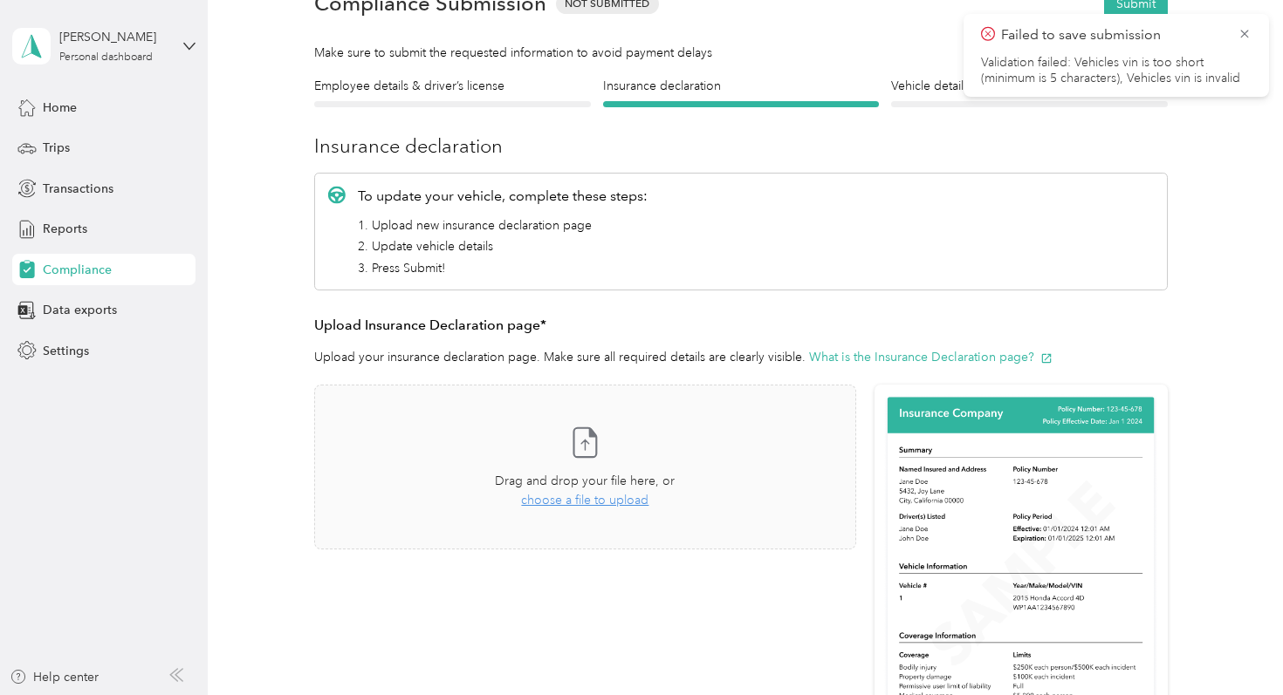
scroll to position [97, 0]
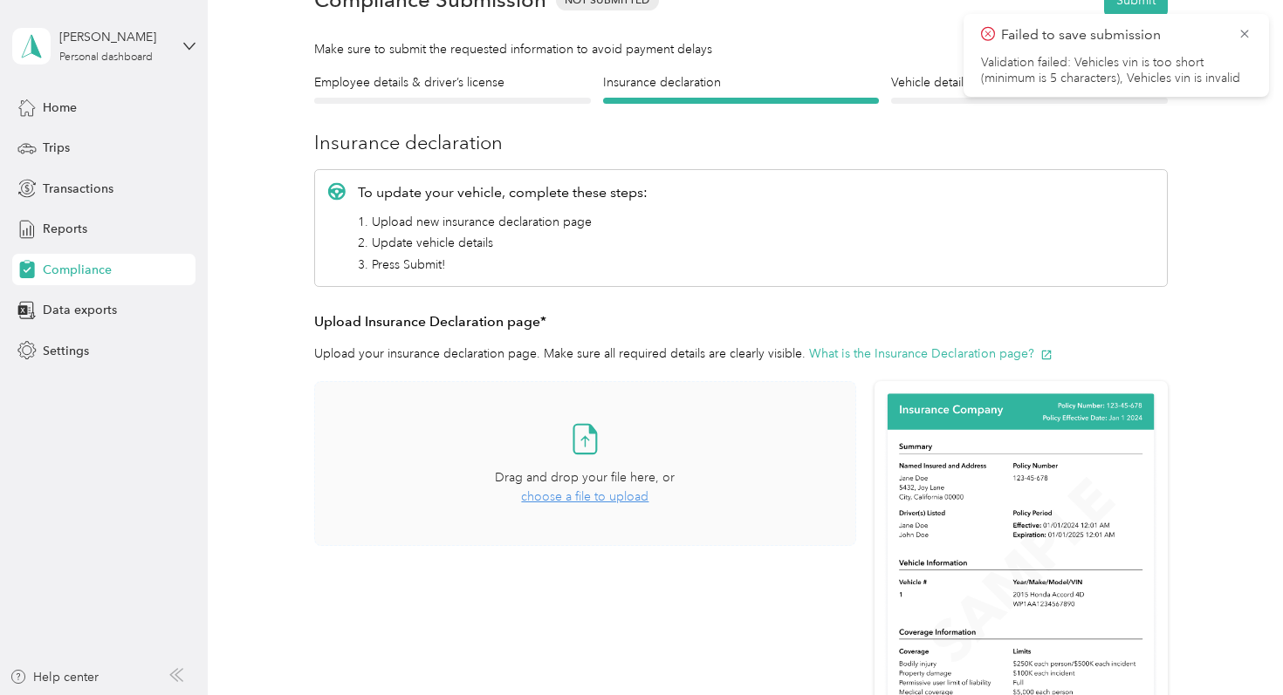
click at [583, 496] on span "choose a file to upload" at bounding box center [584, 496] width 127 height 15
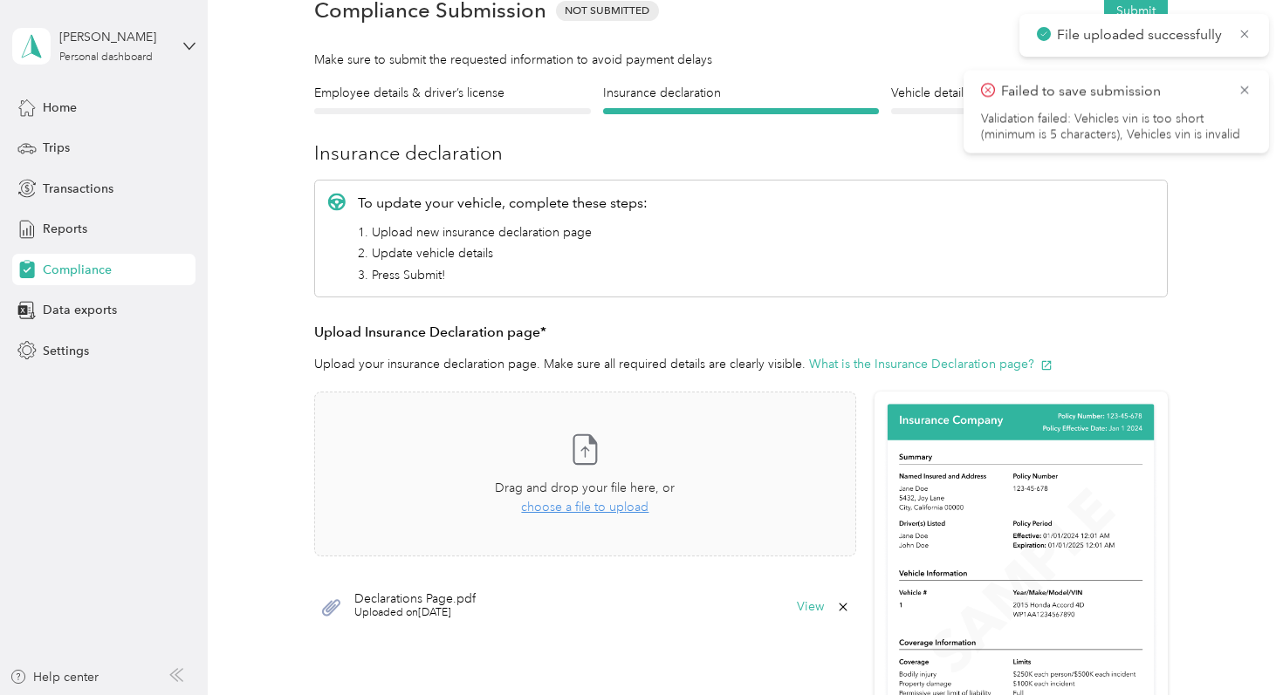
scroll to position [193, 0]
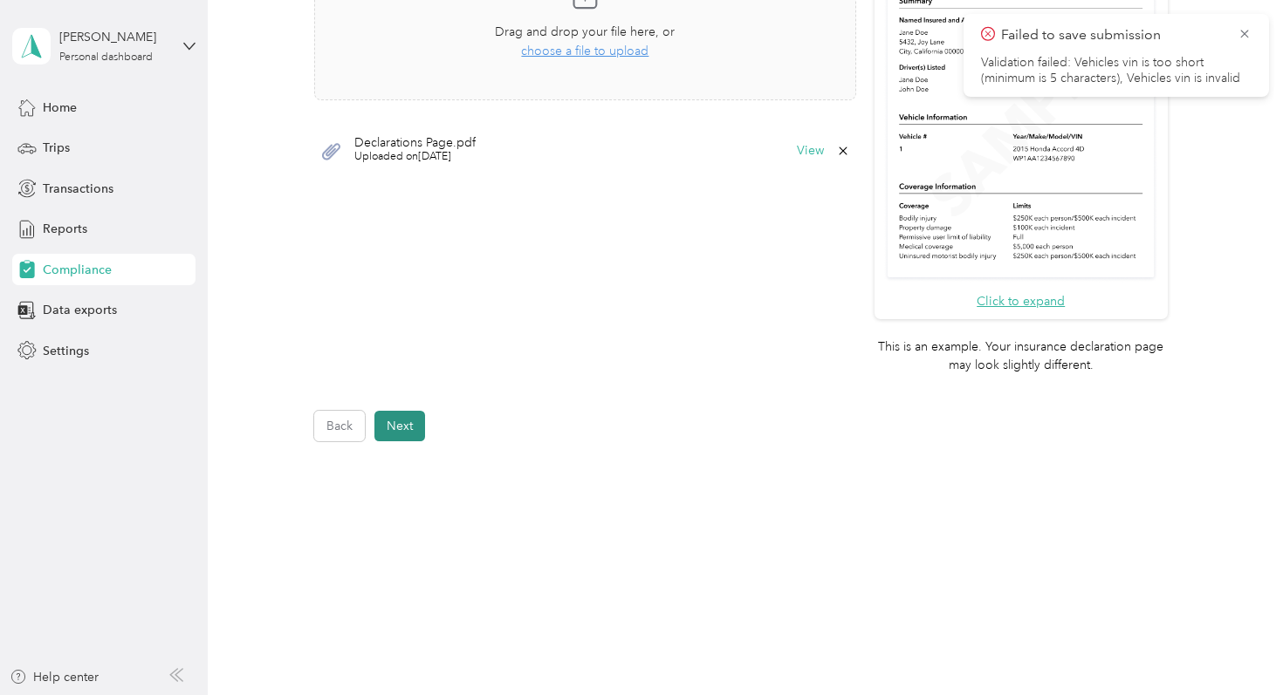
click at [404, 430] on button "Next" at bounding box center [399, 426] width 51 height 31
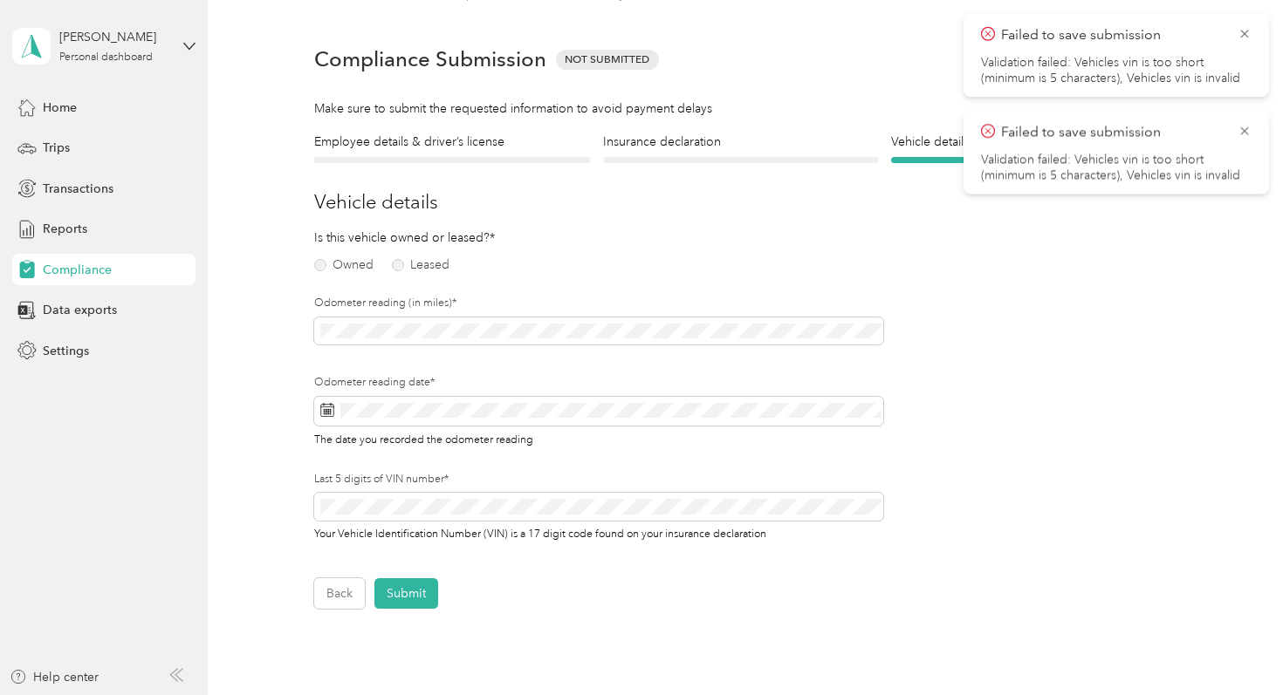
scroll to position [21, 0]
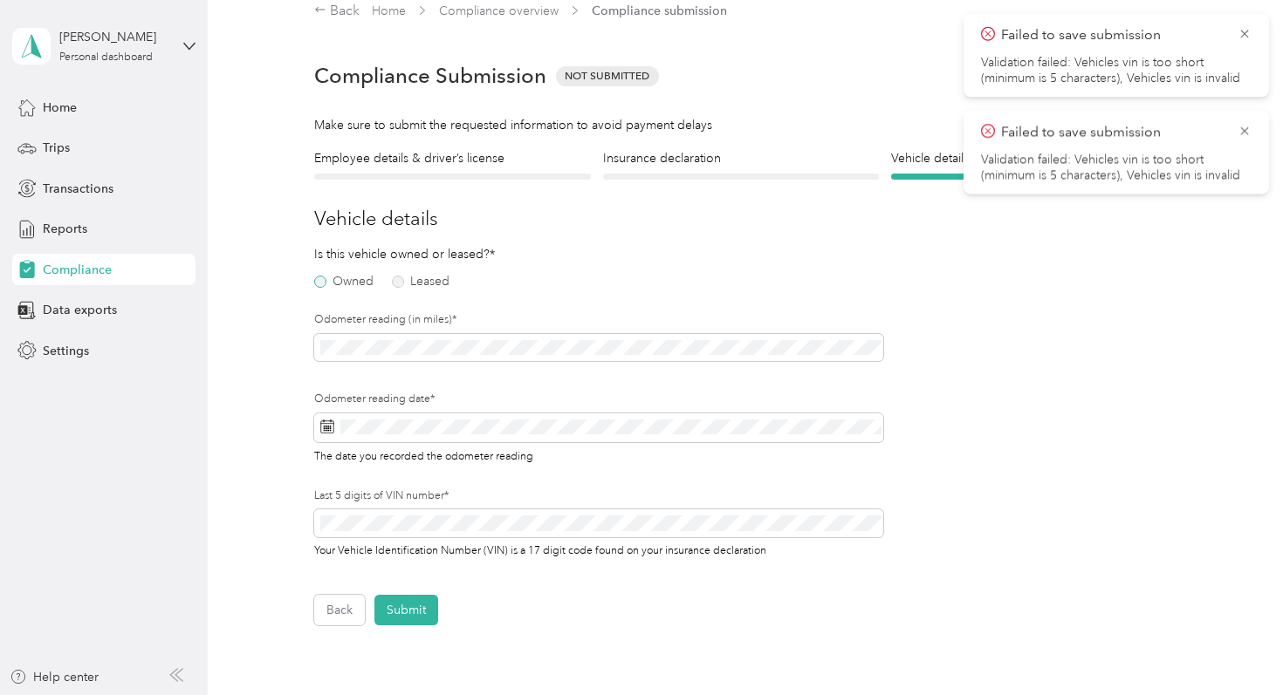
click at [319, 284] on label "Owned" at bounding box center [343, 282] width 59 height 12
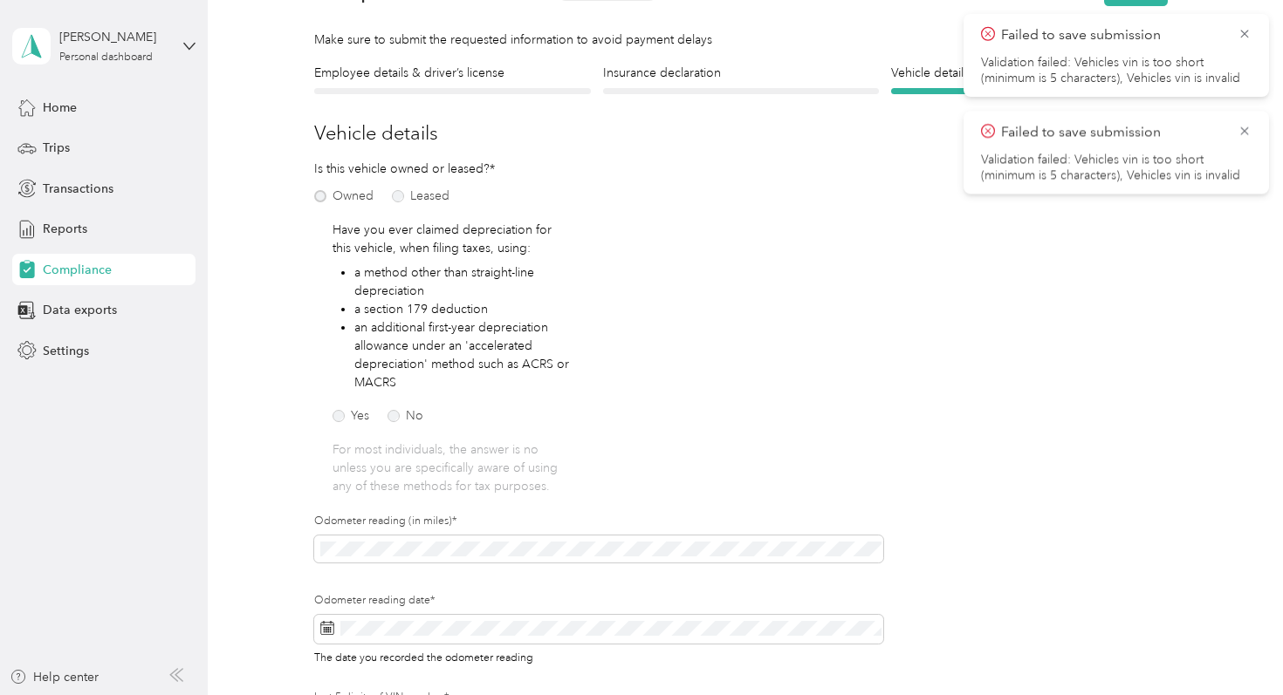
scroll to position [113, 0]
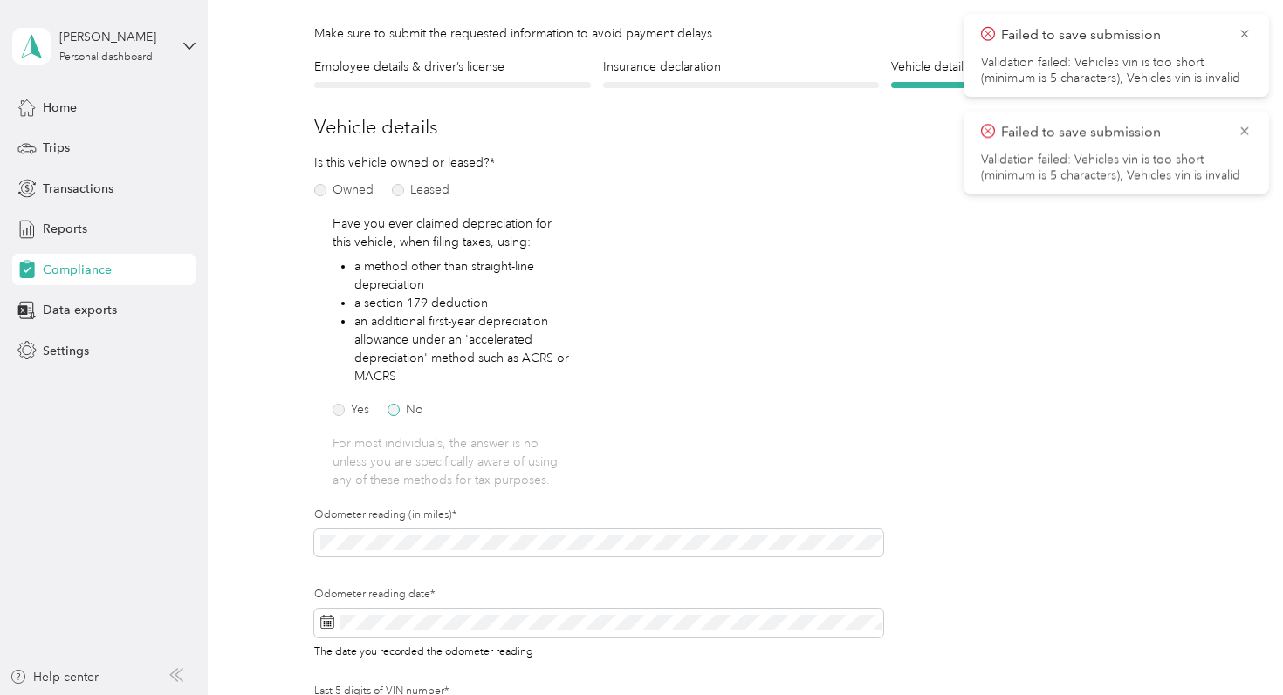
click at [394, 407] on label "No" at bounding box center [405, 410] width 36 height 12
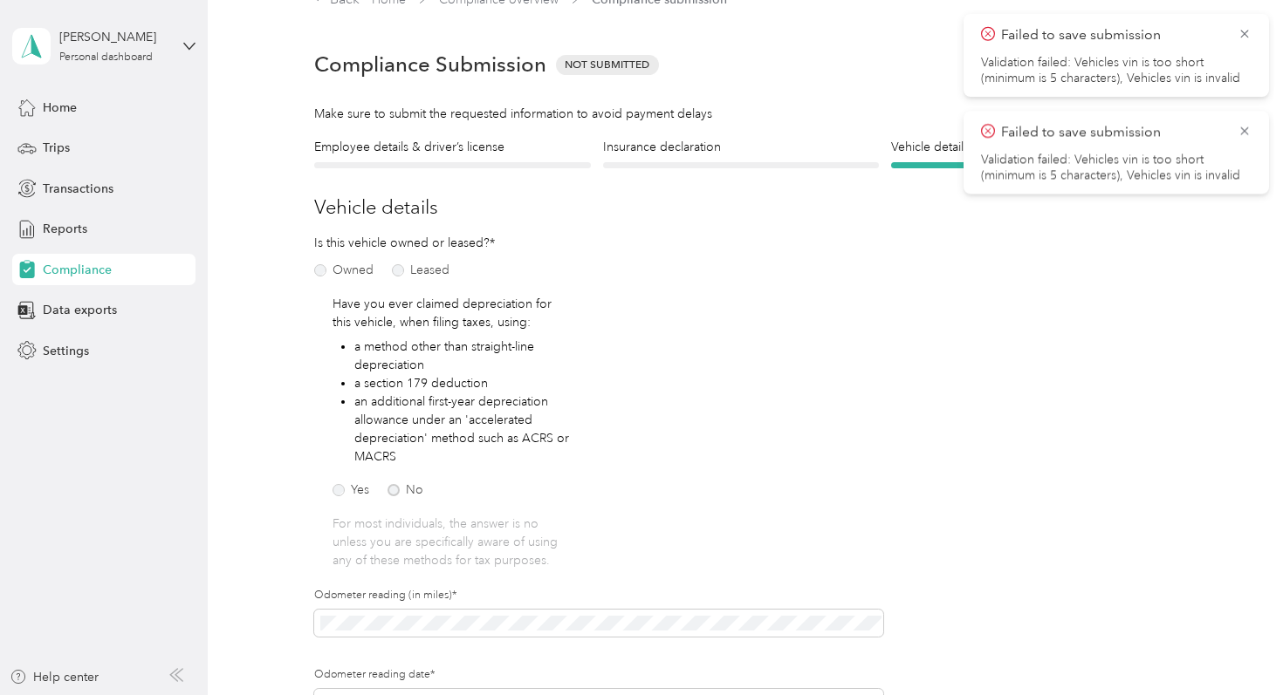
scroll to position [8, 0]
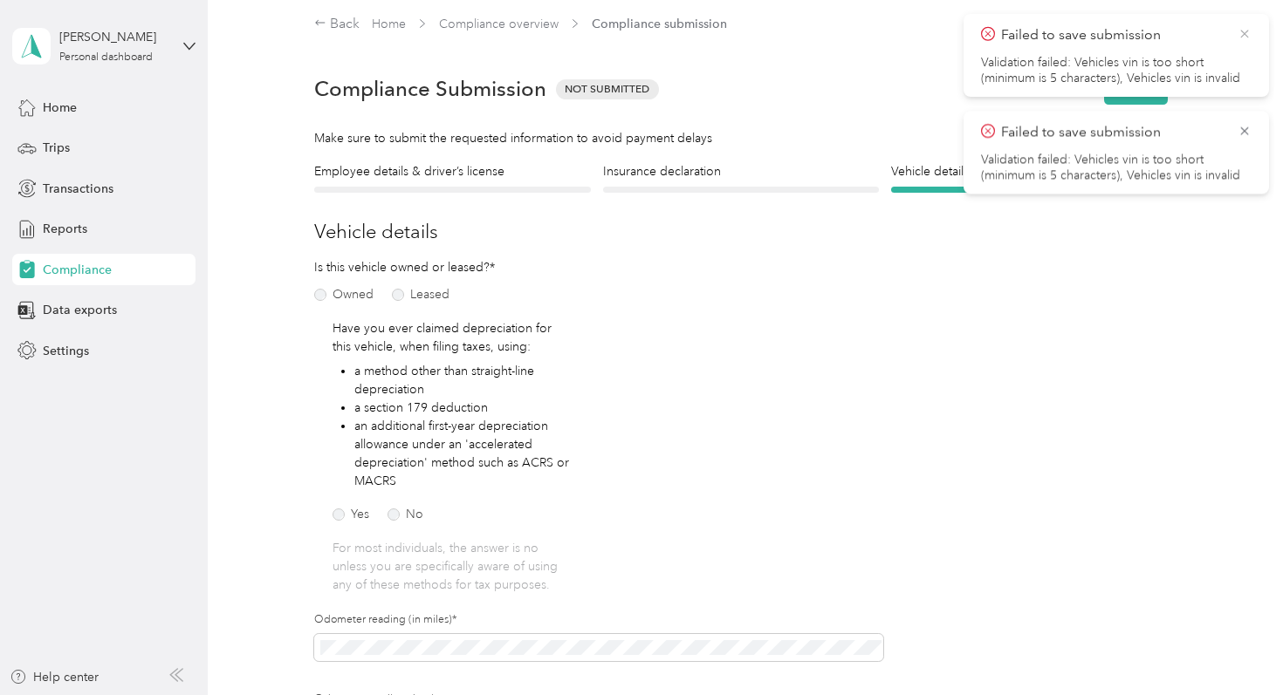
click at [1250, 37] on icon at bounding box center [1244, 34] width 14 height 16
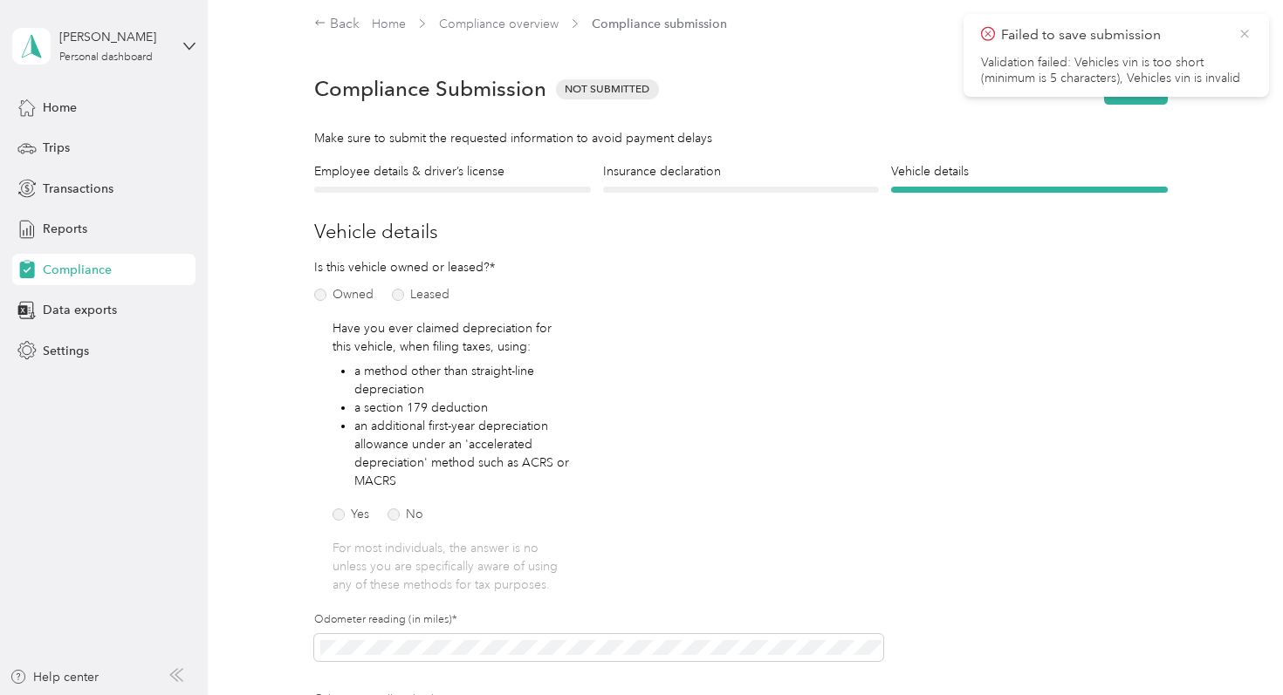
click at [1249, 35] on icon at bounding box center [1244, 34] width 14 height 16
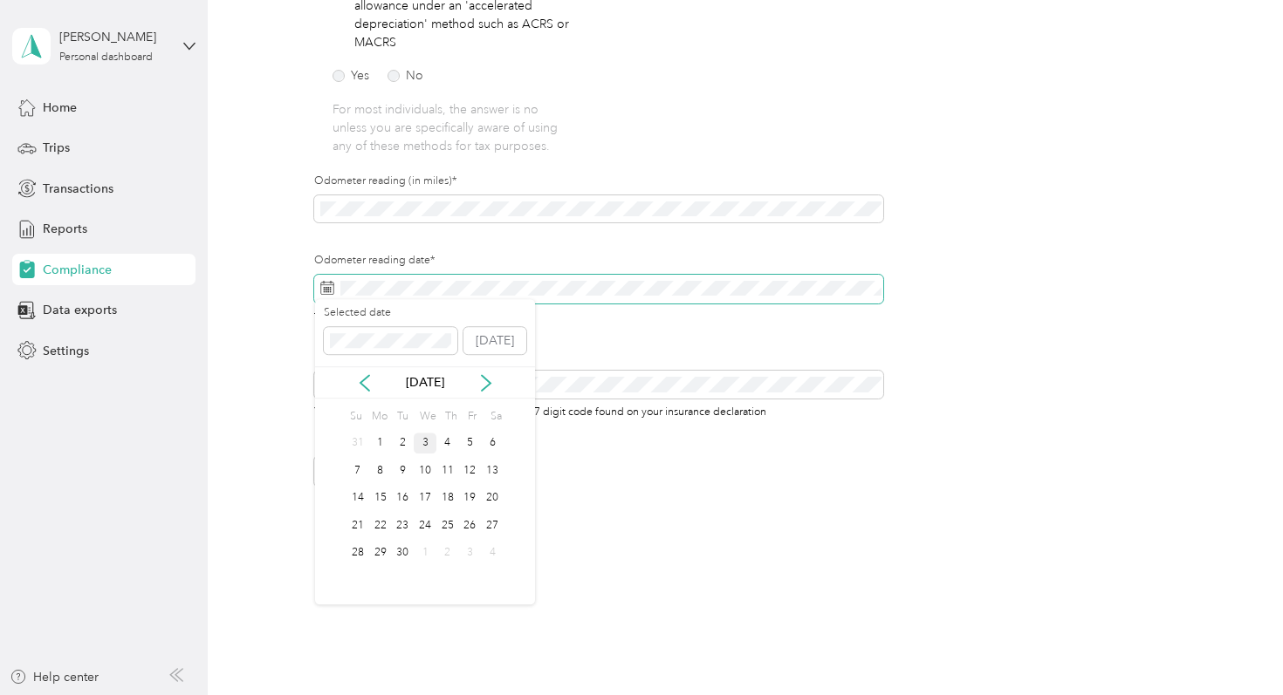
scroll to position [455, 0]
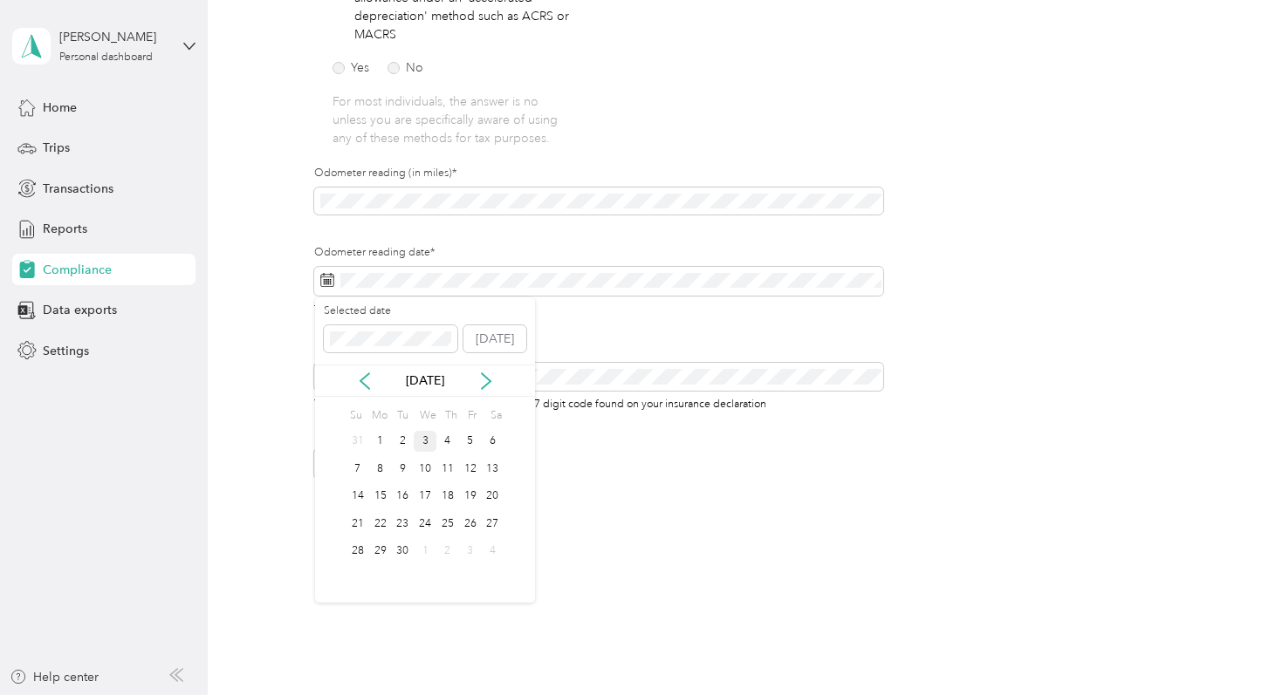
click at [420, 444] on div "3" at bounding box center [425, 442] width 23 height 22
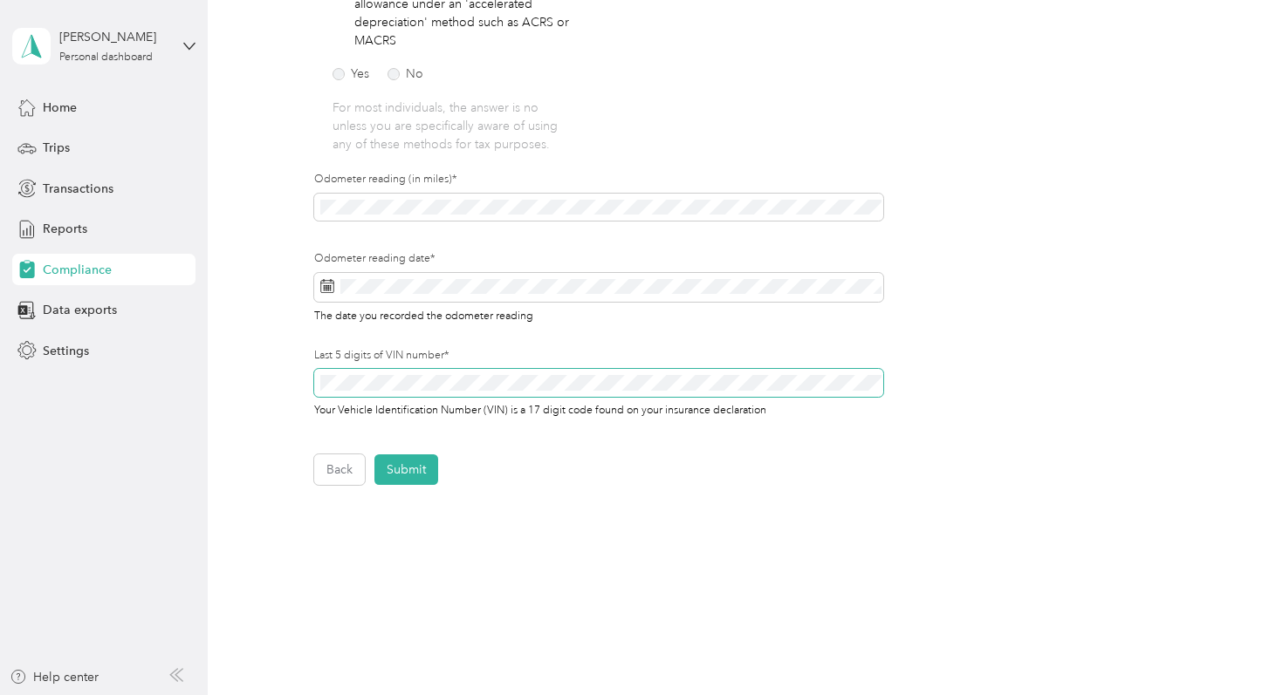
scroll to position [457, 0]
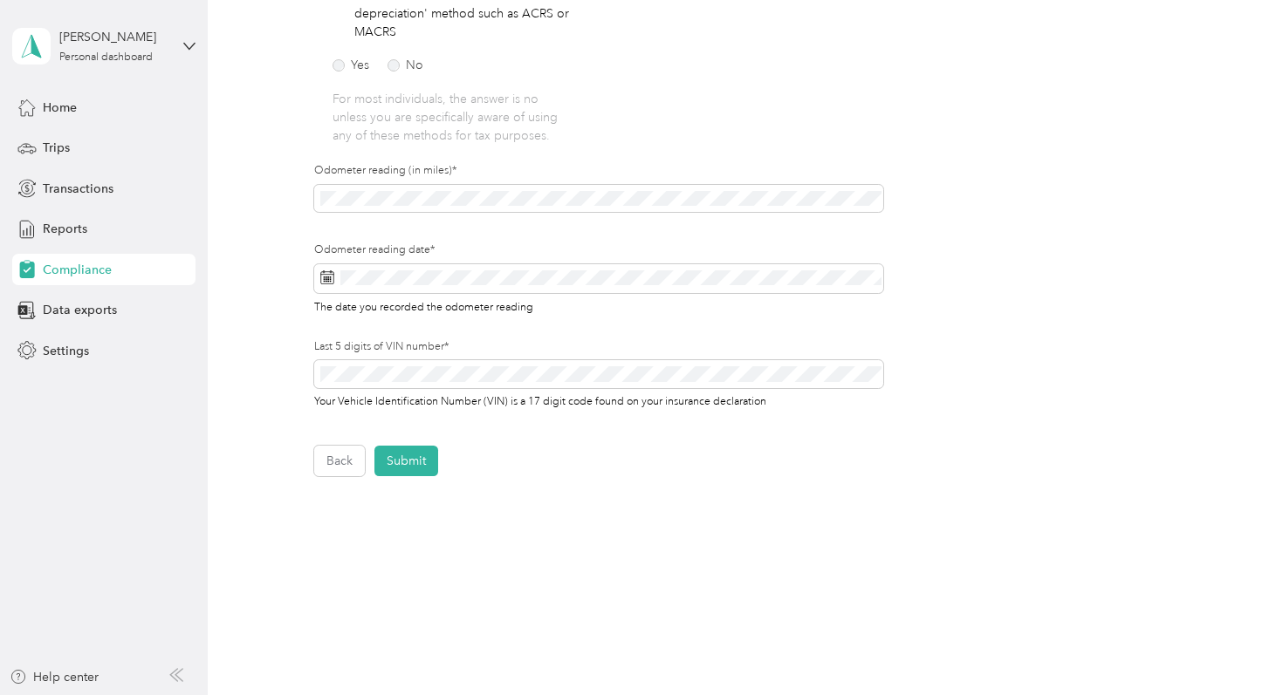
click at [511, 468] on div "Back Submit" at bounding box center [740, 461] width 853 height 31
click at [393, 462] on button "Submit" at bounding box center [406, 461] width 64 height 31
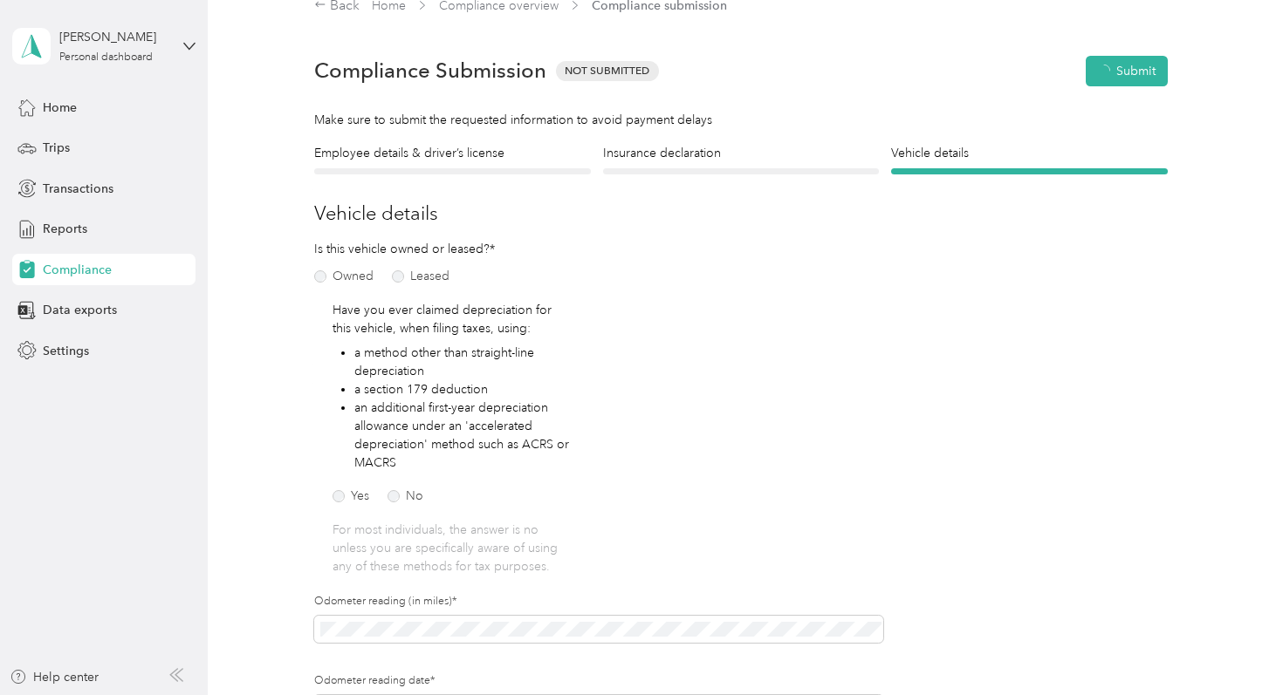
scroll to position [21, 0]
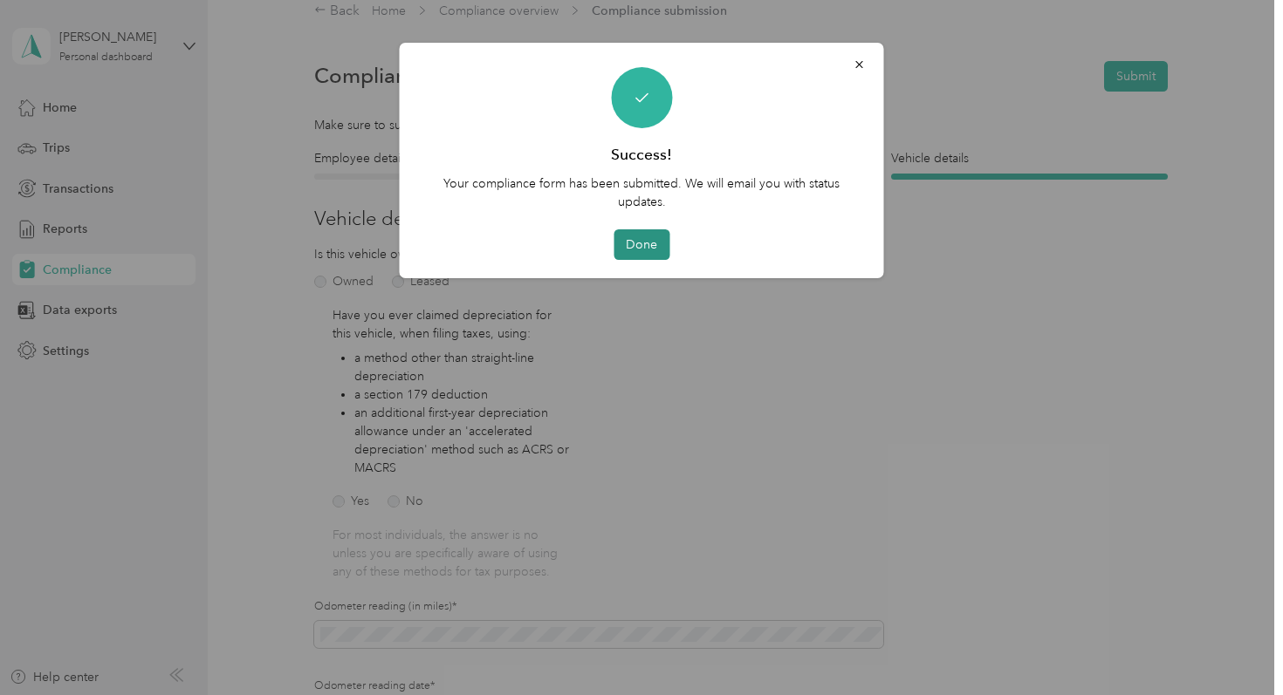
click at [642, 246] on button "Done" at bounding box center [641, 244] width 56 height 31
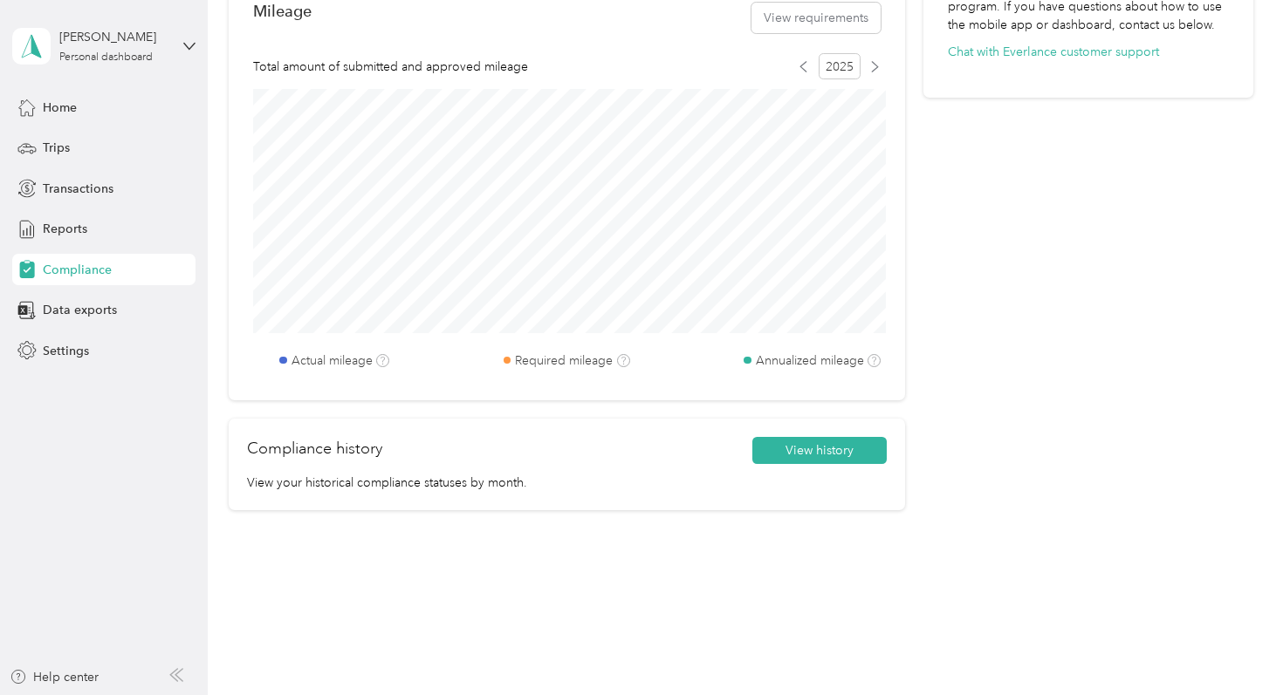
scroll to position [762, 0]
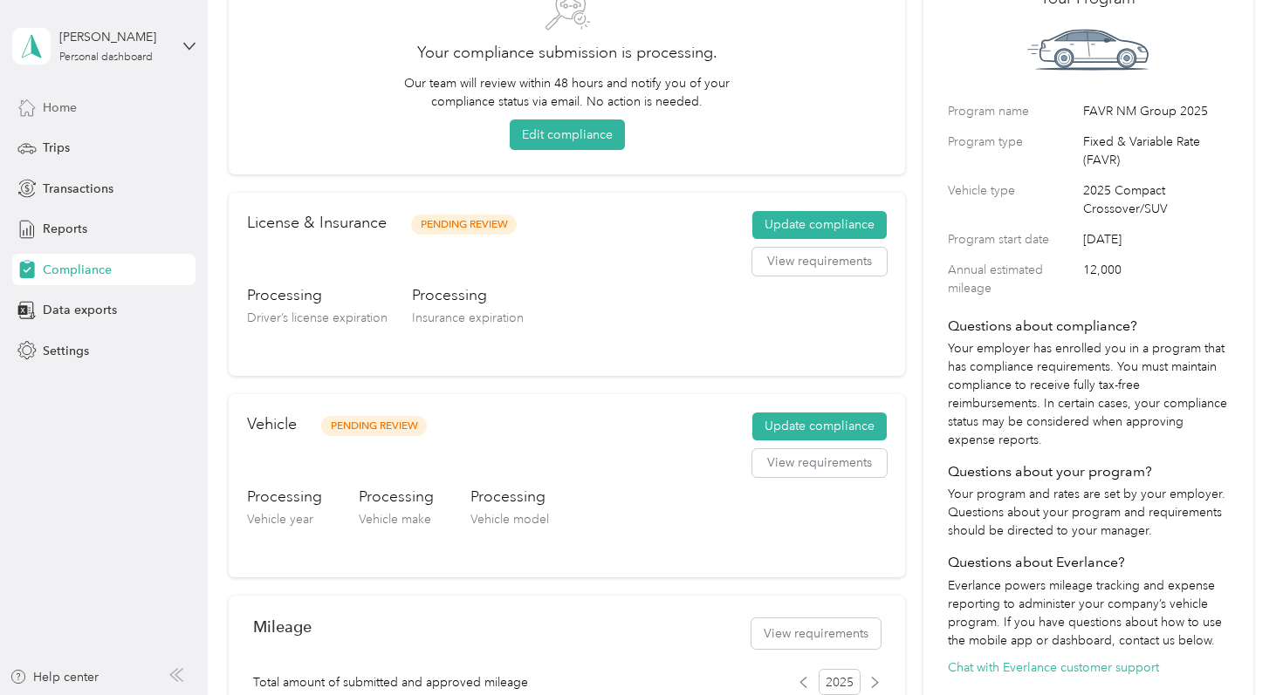
click at [74, 113] on span "Home" at bounding box center [60, 108] width 34 height 18
